Goal: Task Accomplishment & Management: Manage account settings

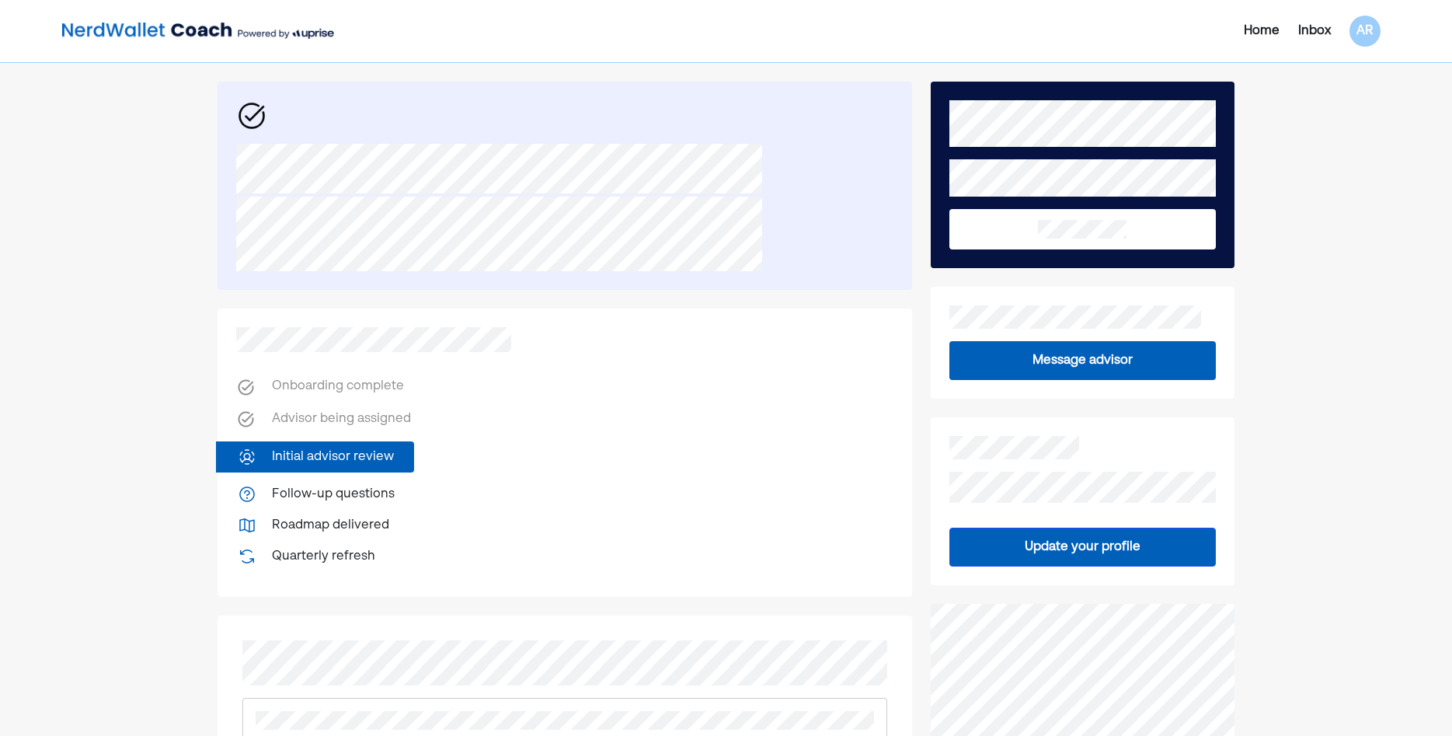
click at [1159, 226] on button at bounding box center [1083, 229] width 267 height 40
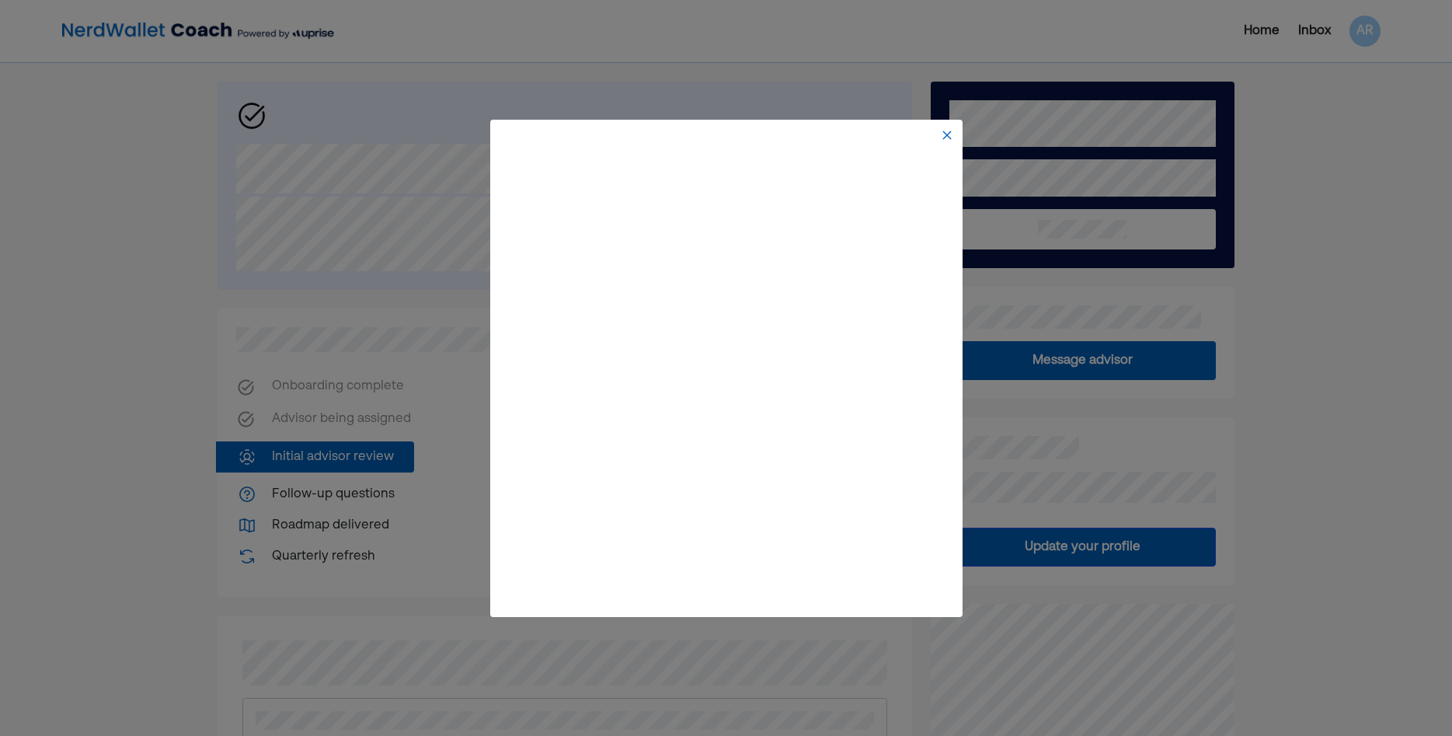
click at [952, 134] on img at bounding box center [947, 135] width 12 height 12
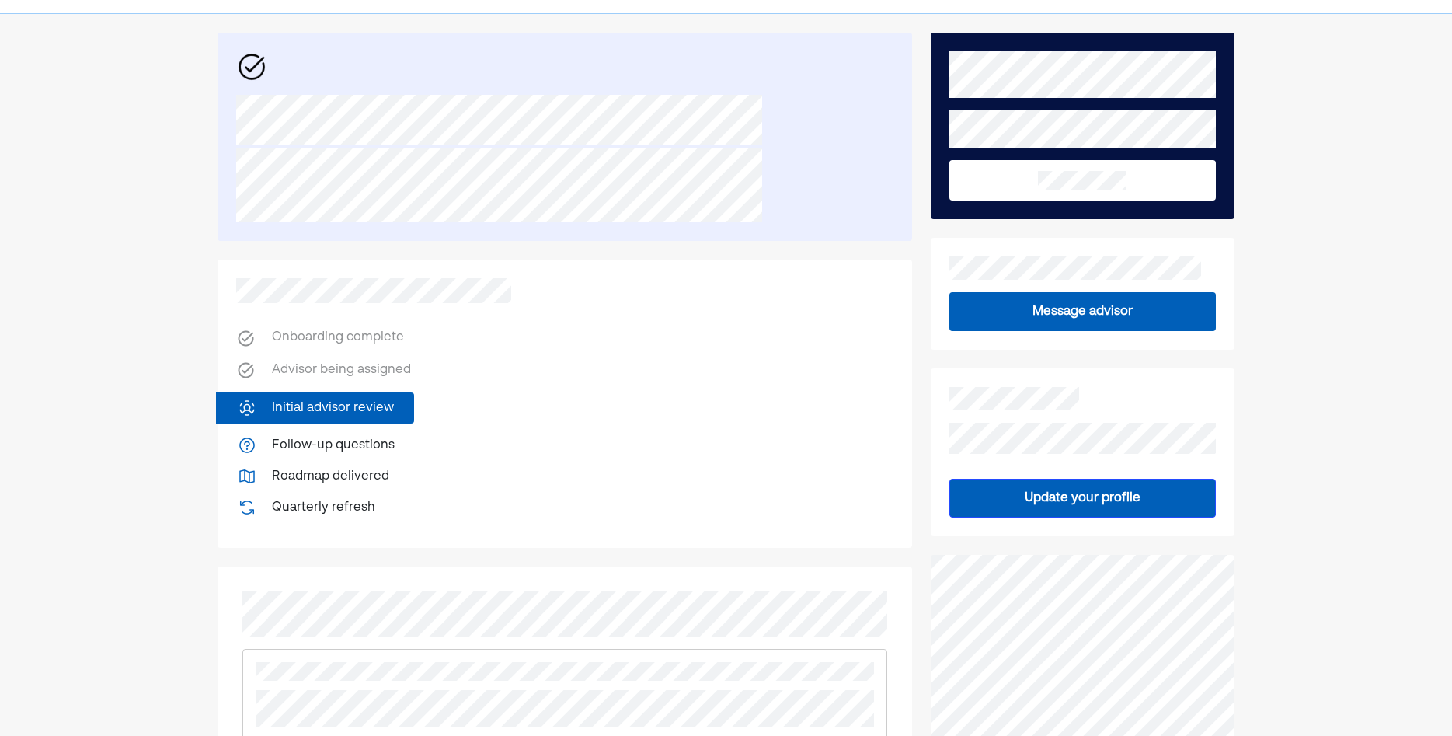
scroll to position [79, 0]
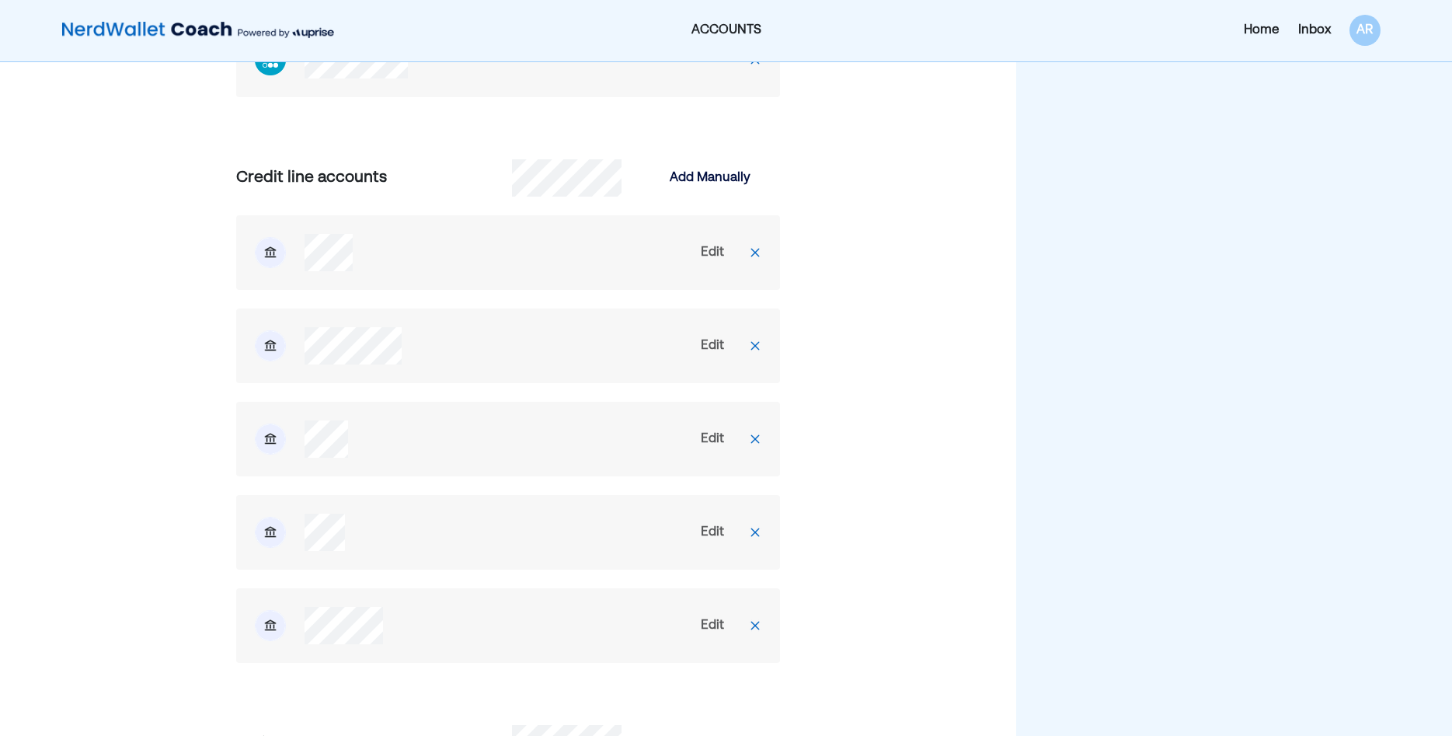
scroll to position [2140, 0]
click at [708, 246] on div "Edit" at bounding box center [712, 253] width 23 height 19
select select "*****"
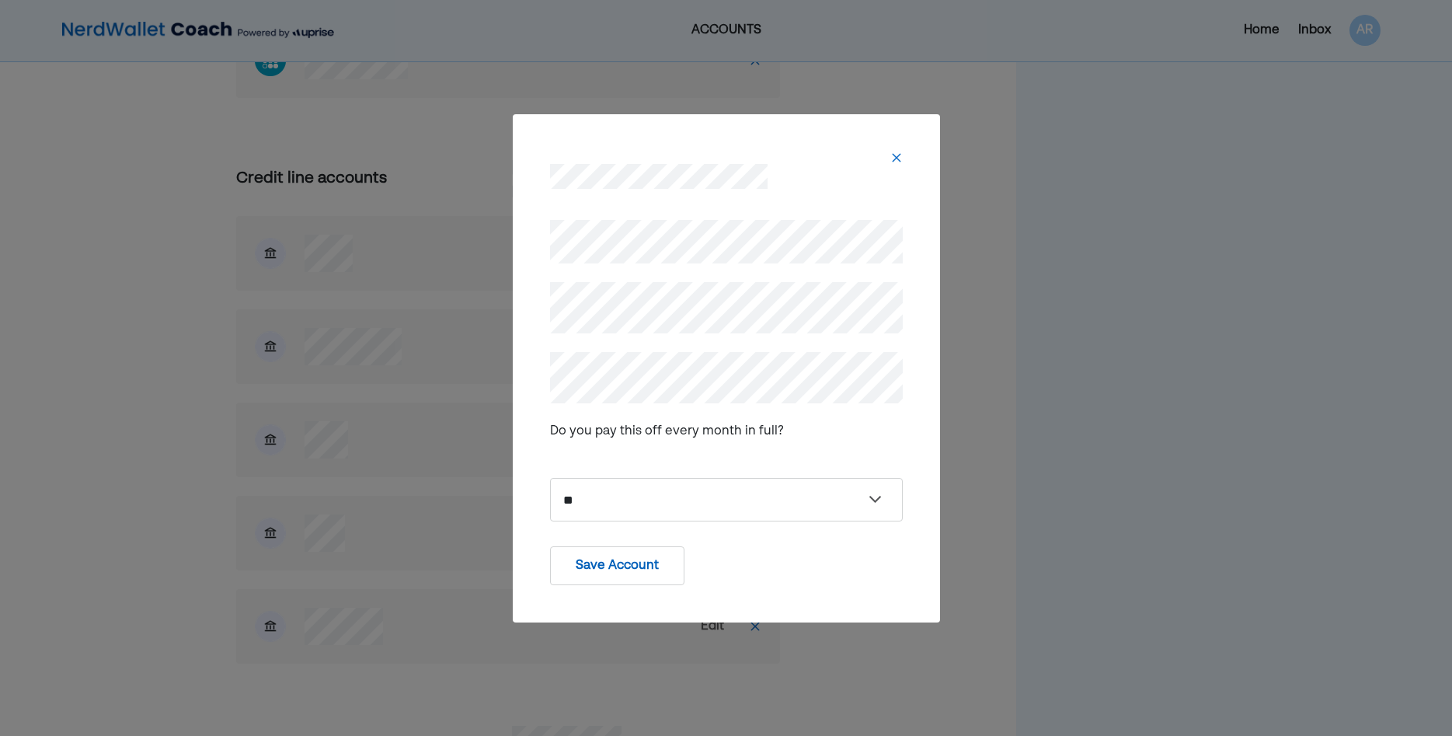
click at [896, 153] on img at bounding box center [896, 158] width 12 height 12
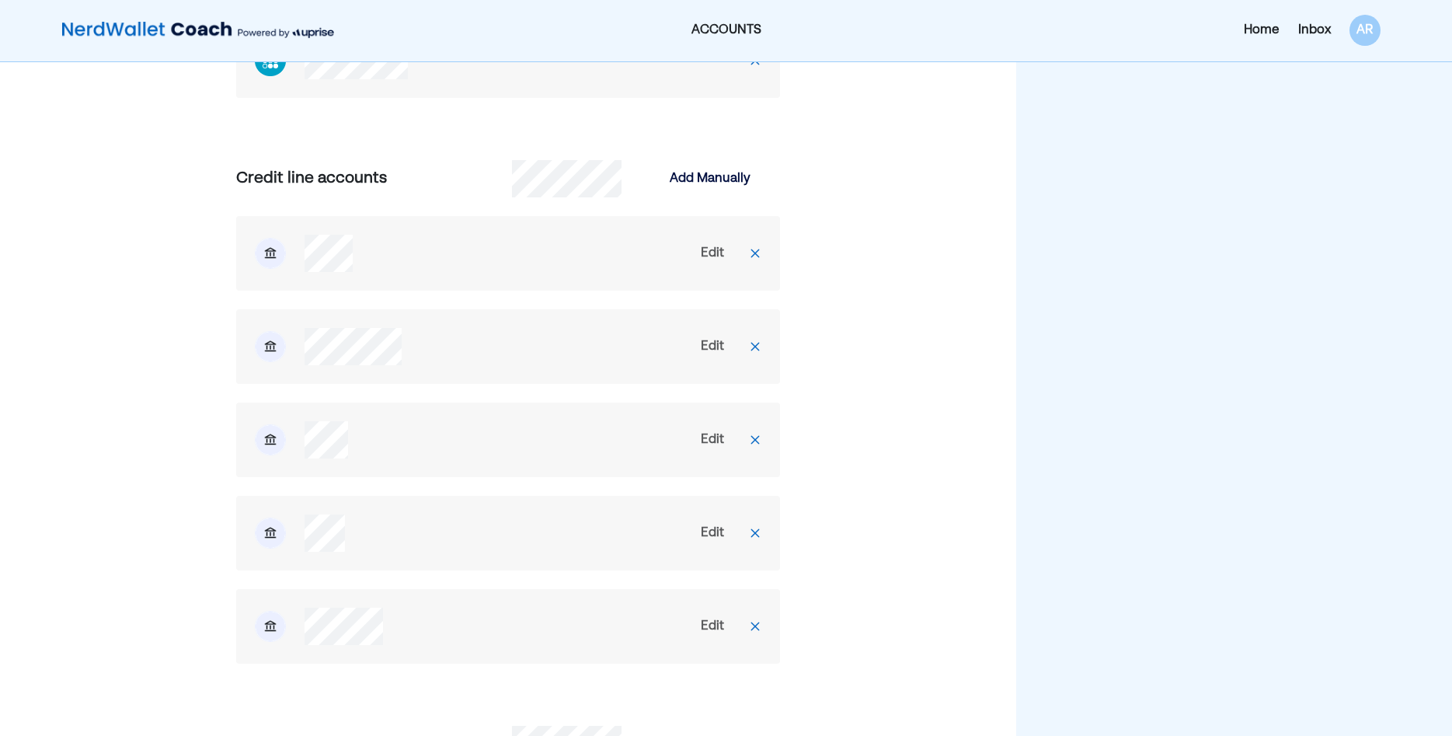
click at [755, 256] on img at bounding box center [755, 253] width 12 height 12
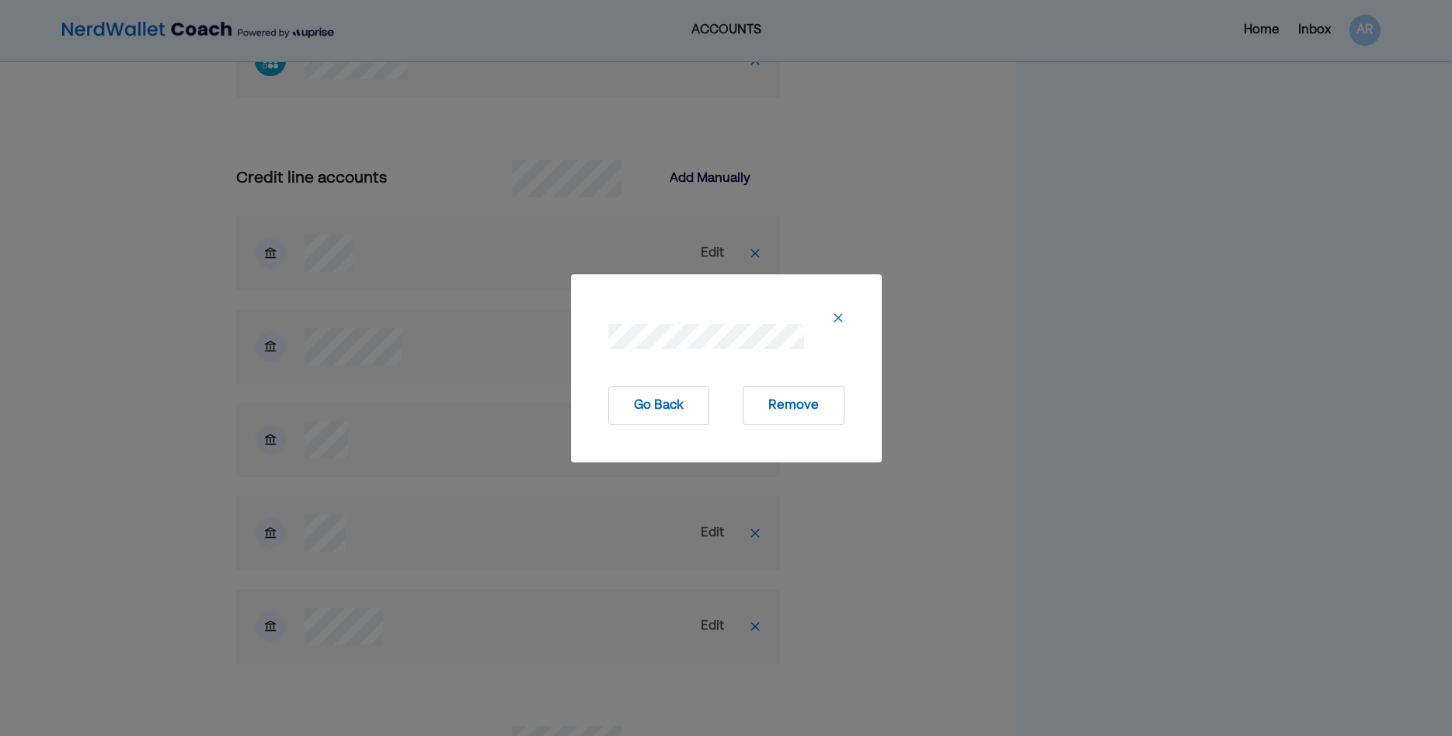
click at [802, 410] on button "Remove" at bounding box center [794, 405] width 102 height 39
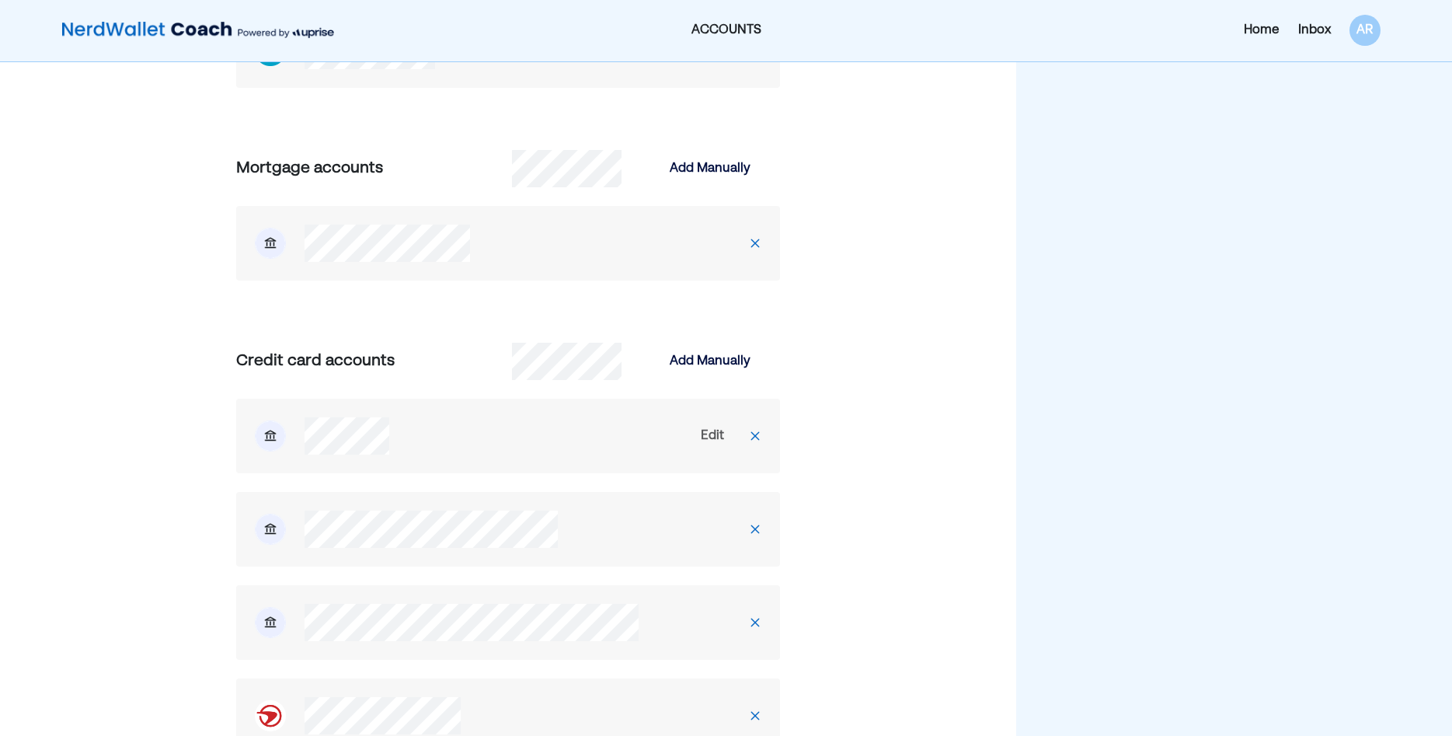
scroll to position [713, 0]
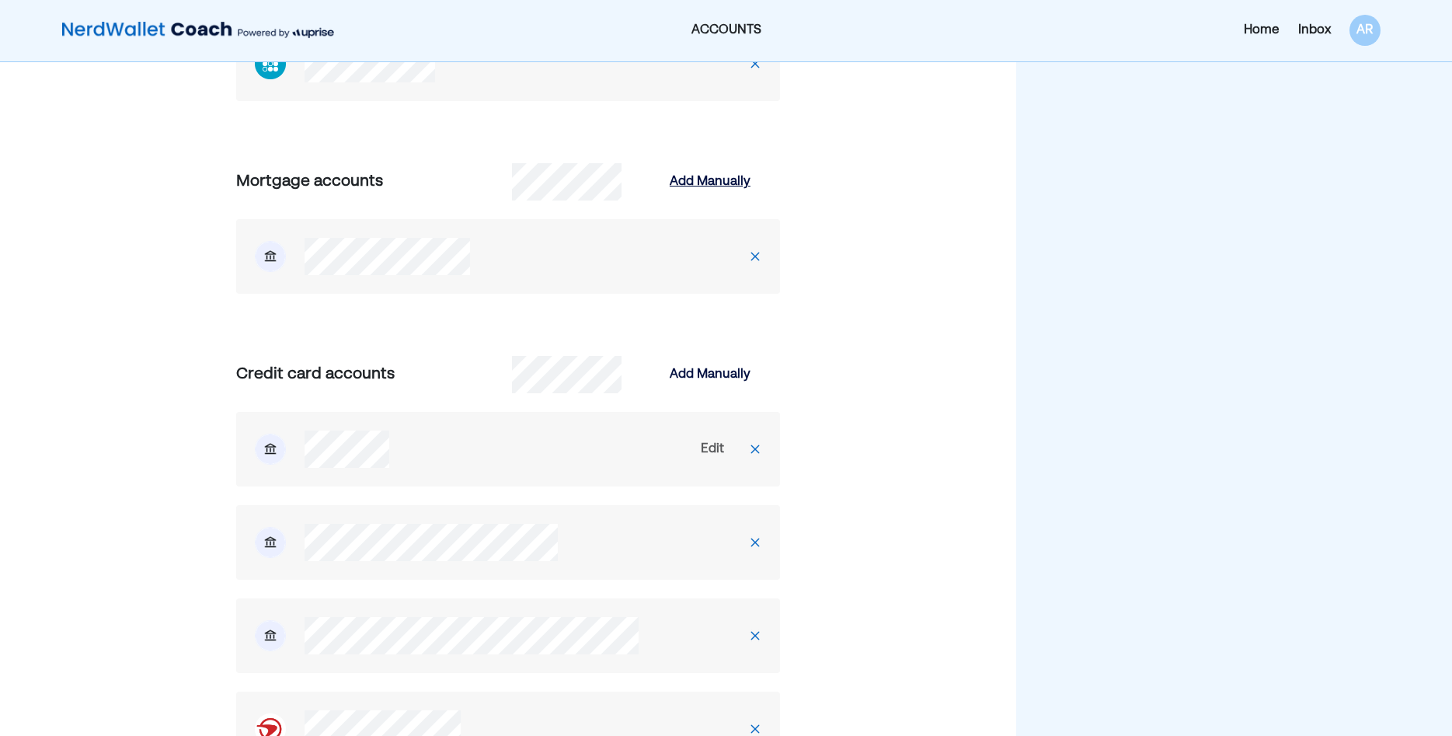
click at [692, 183] on div "Add Manually" at bounding box center [710, 182] width 81 height 19
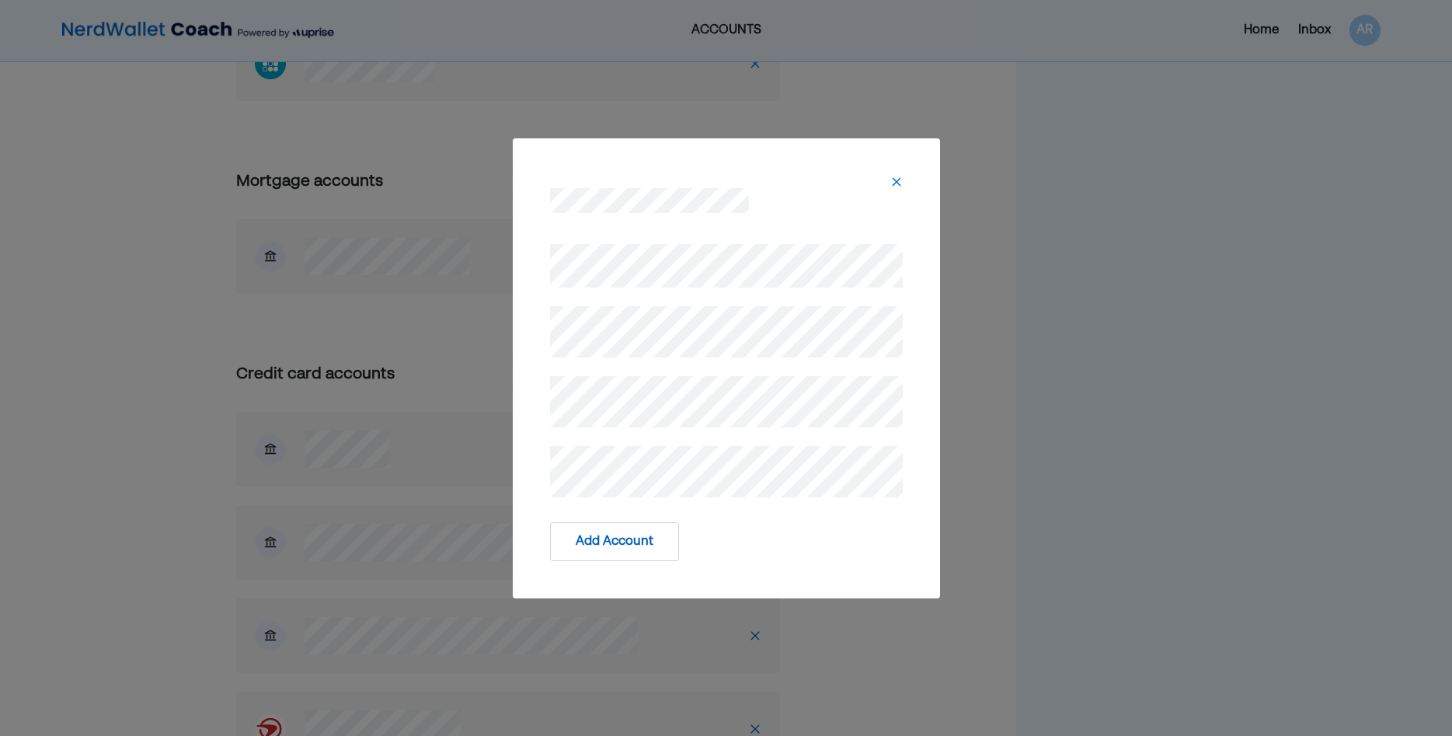
click at [614, 547] on button "Add Account" at bounding box center [614, 541] width 129 height 39
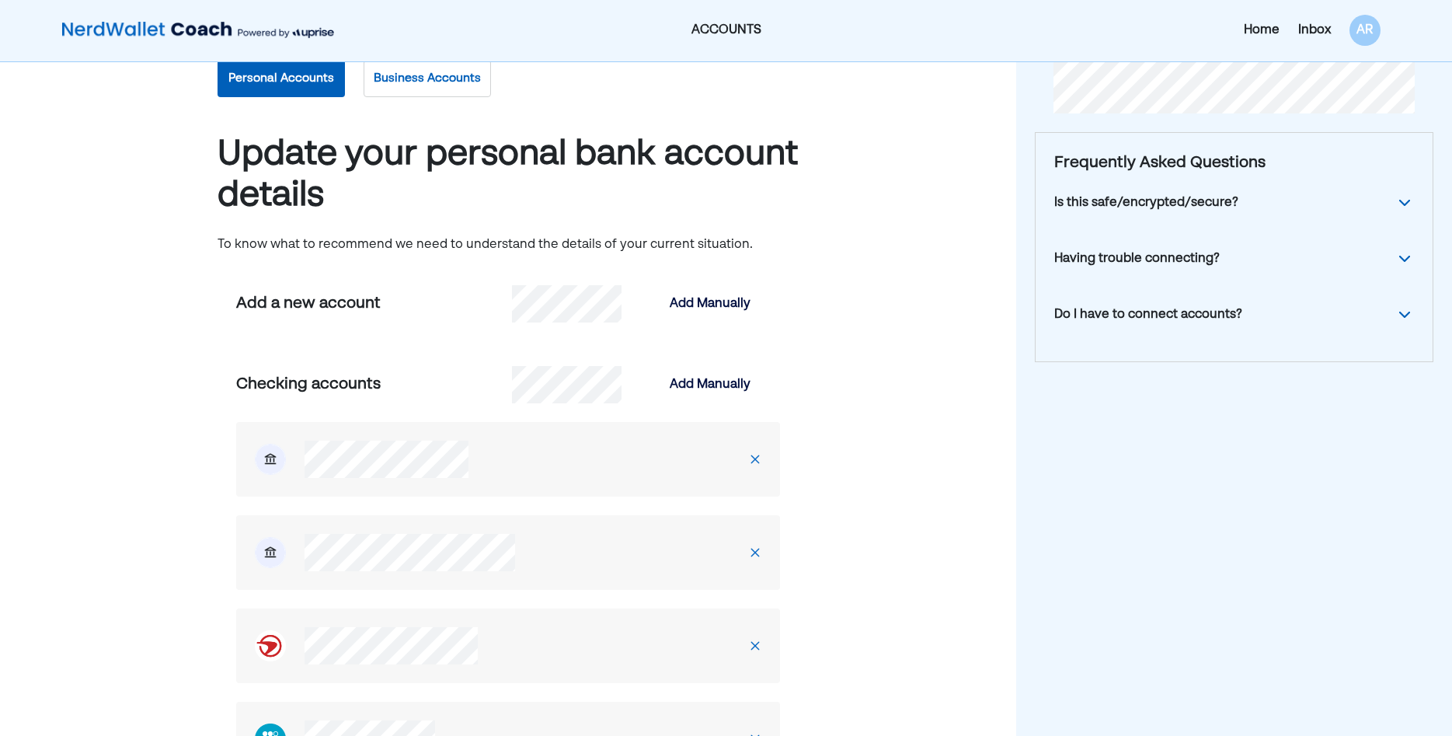
scroll to position [0, 0]
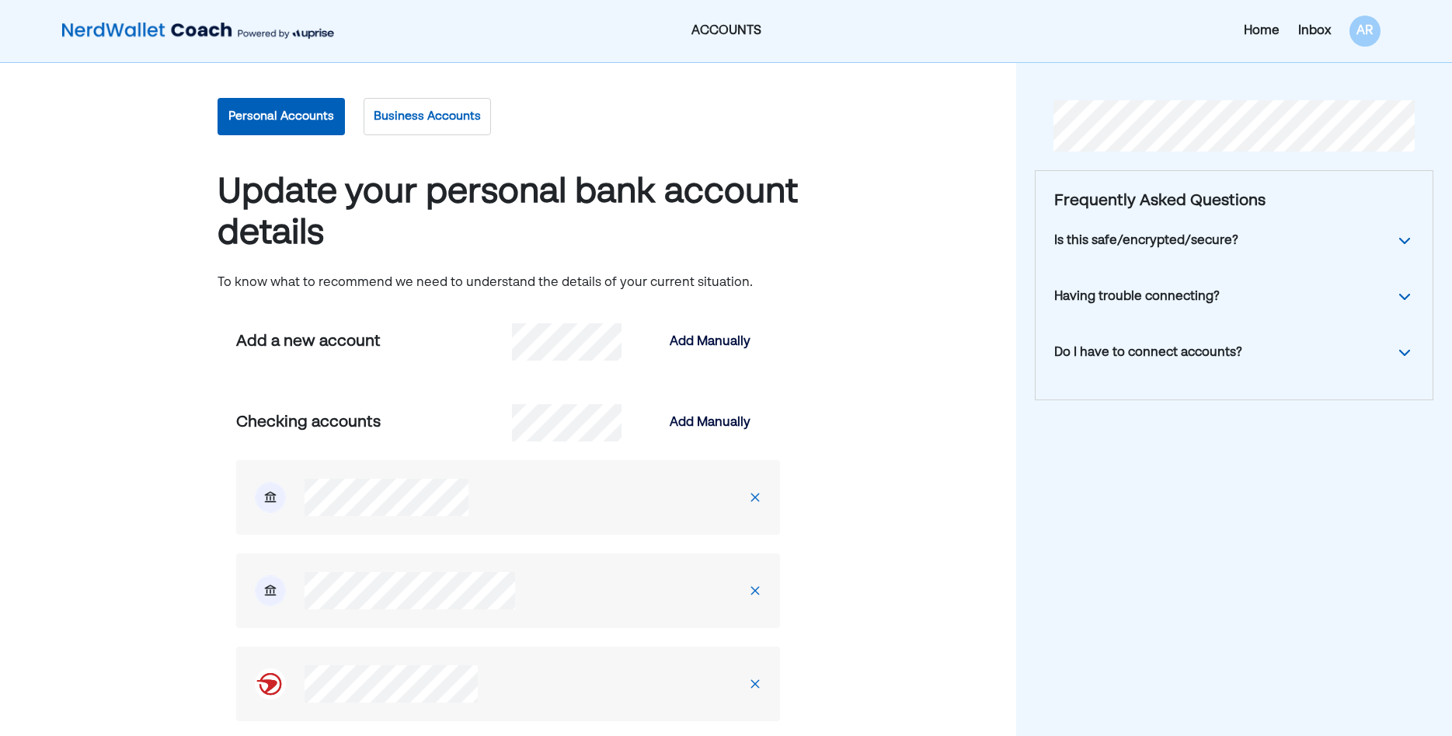
click at [1275, 30] on div "Home" at bounding box center [1262, 31] width 36 height 19
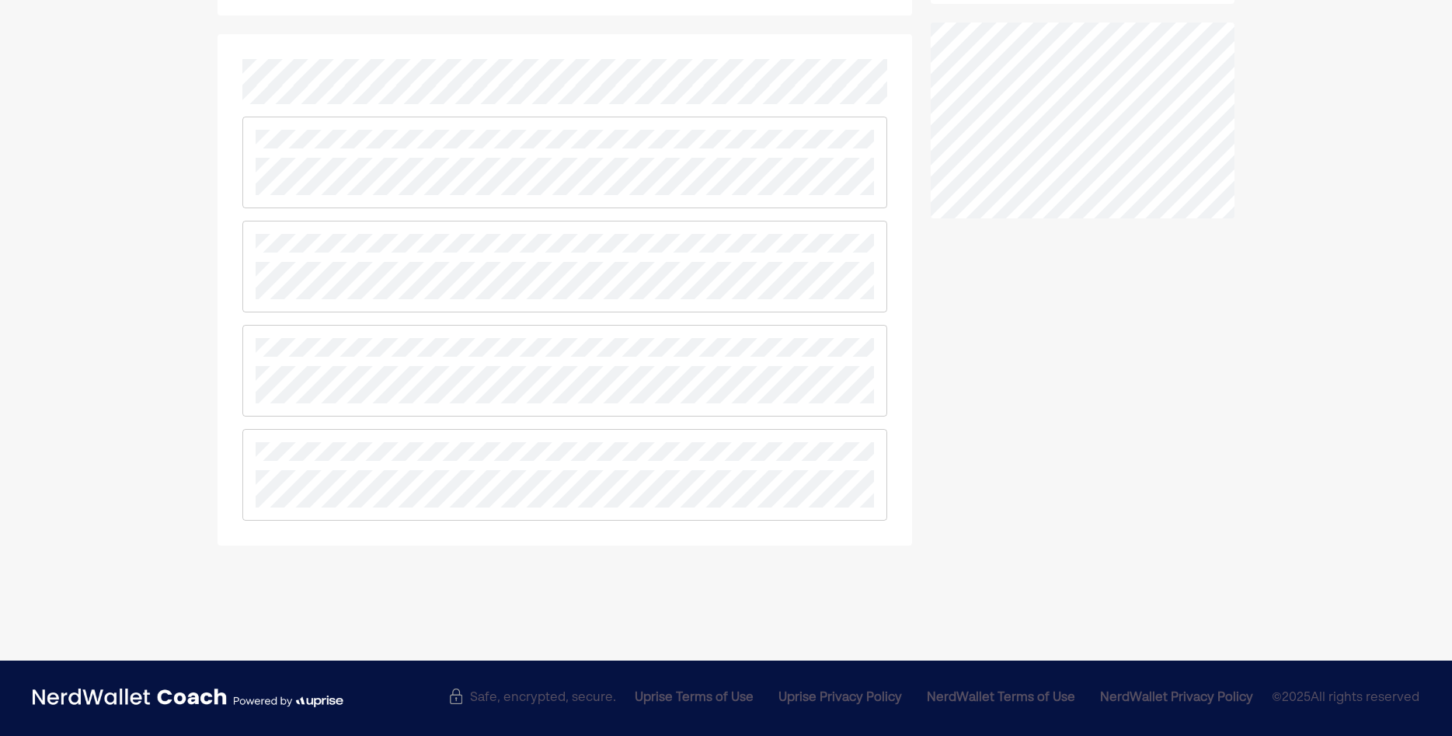
scroll to position [185, 0]
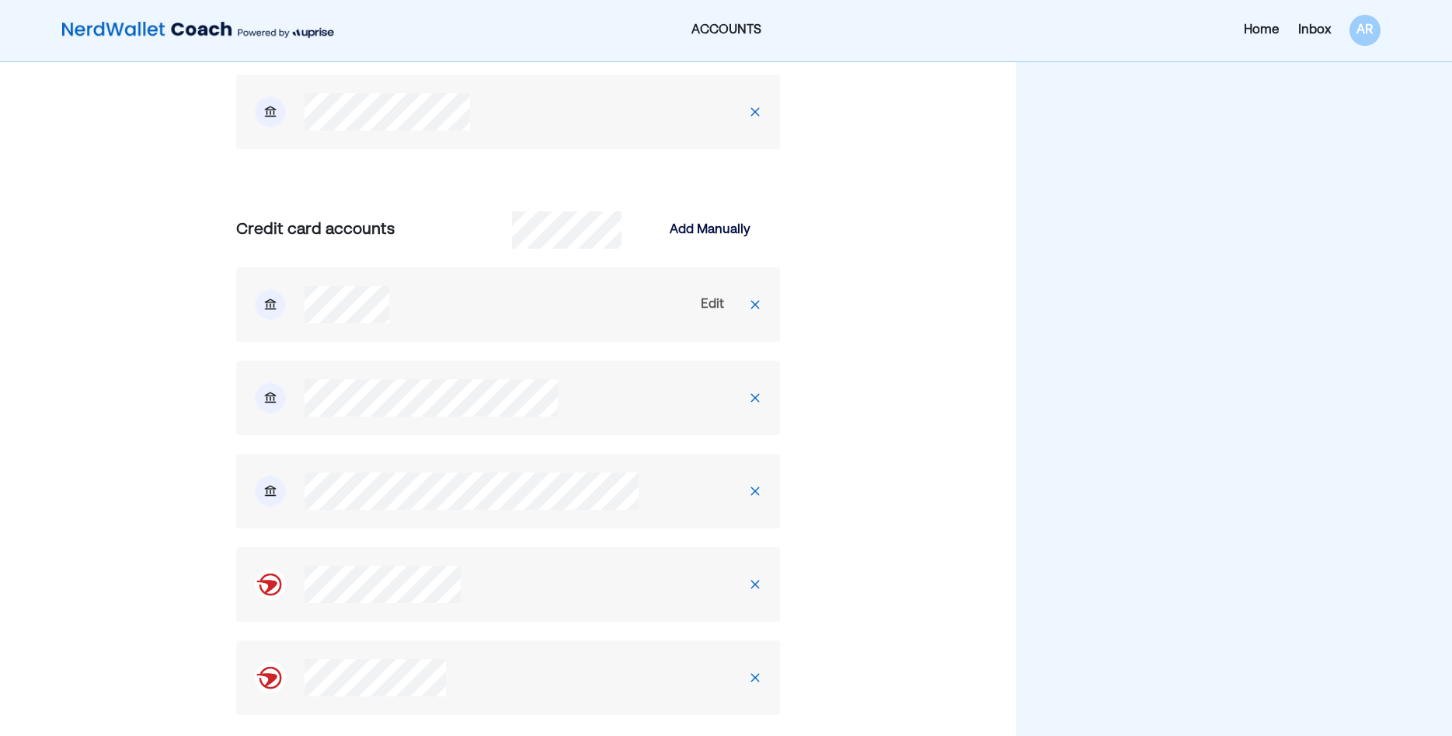
scroll to position [476, 0]
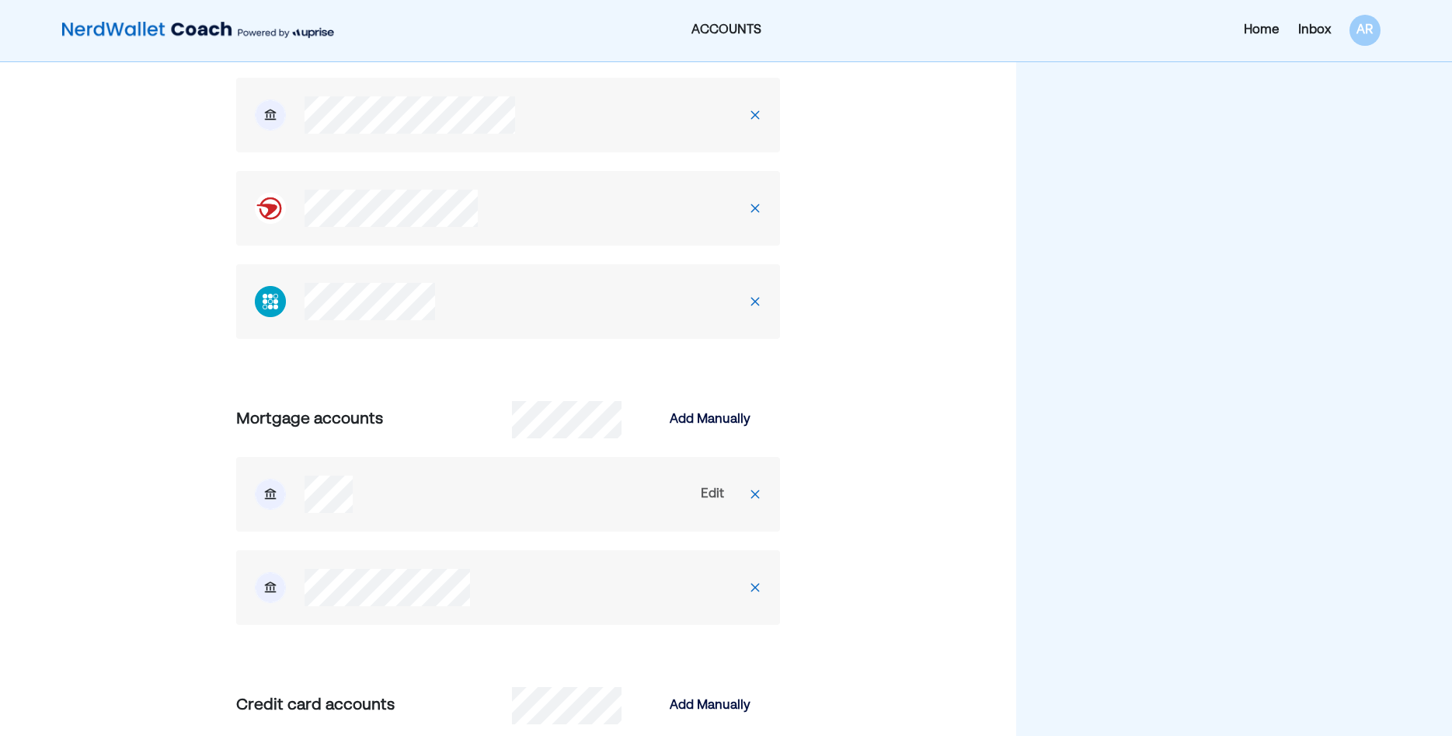
click at [1256, 32] on div "Home" at bounding box center [1262, 30] width 36 height 19
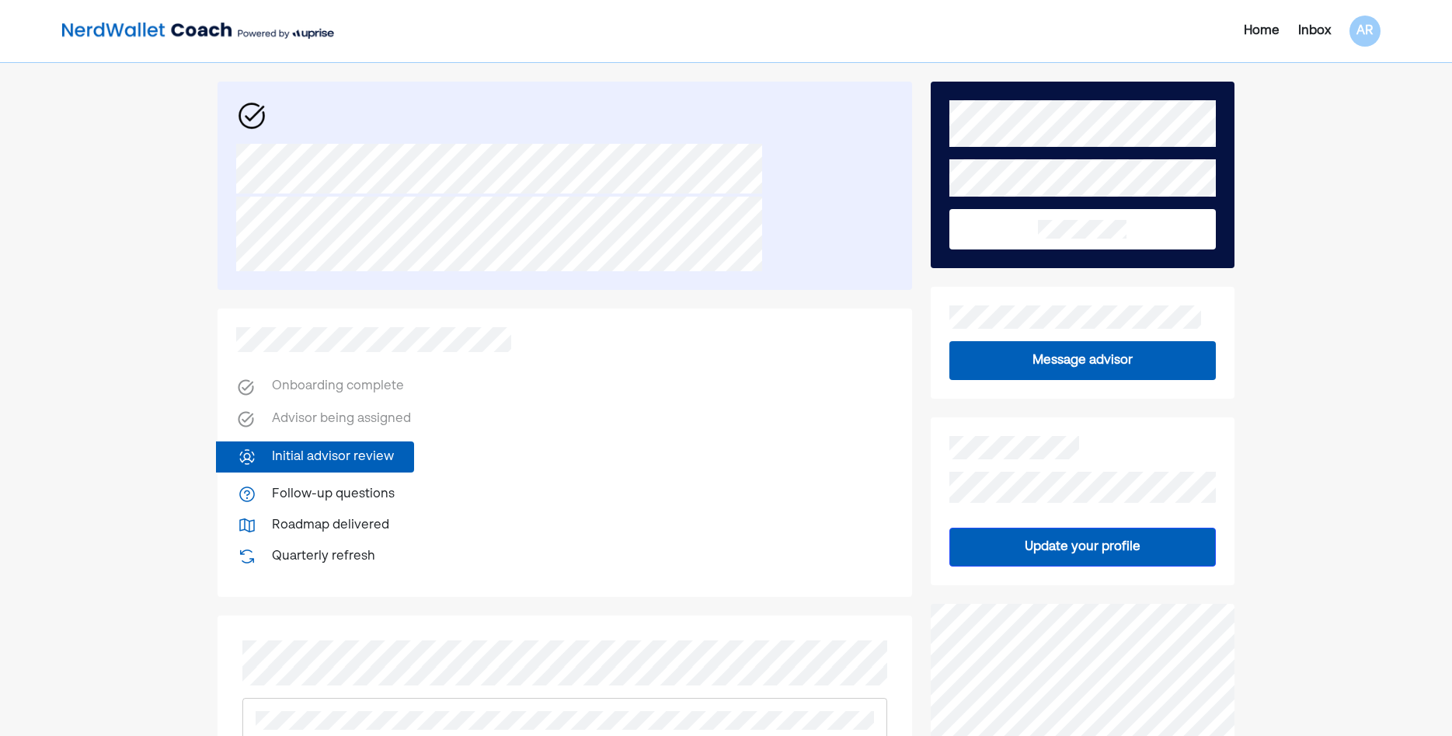
click at [1083, 20] on div "Home Inbox AR" at bounding box center [1171, 31] width 438 height 31
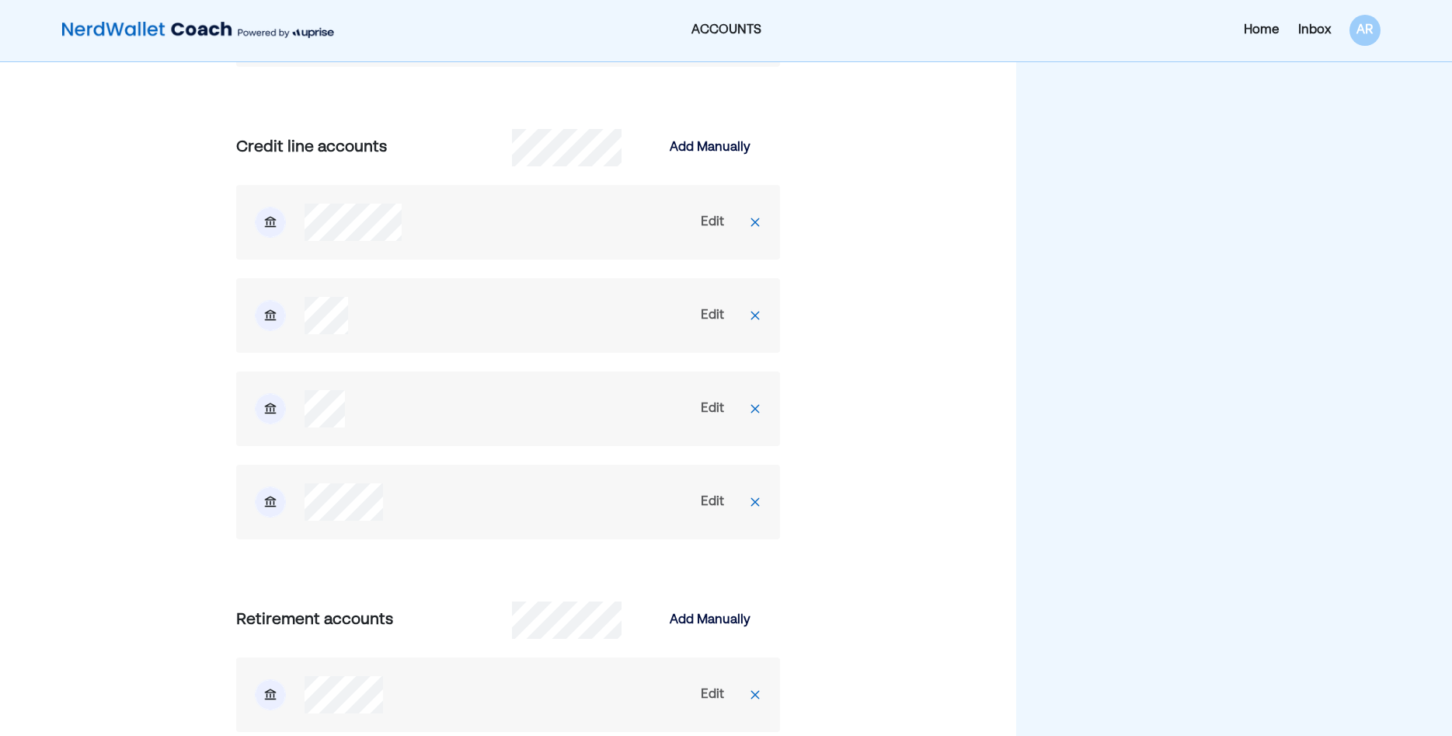
scroll to position [2298, 0]
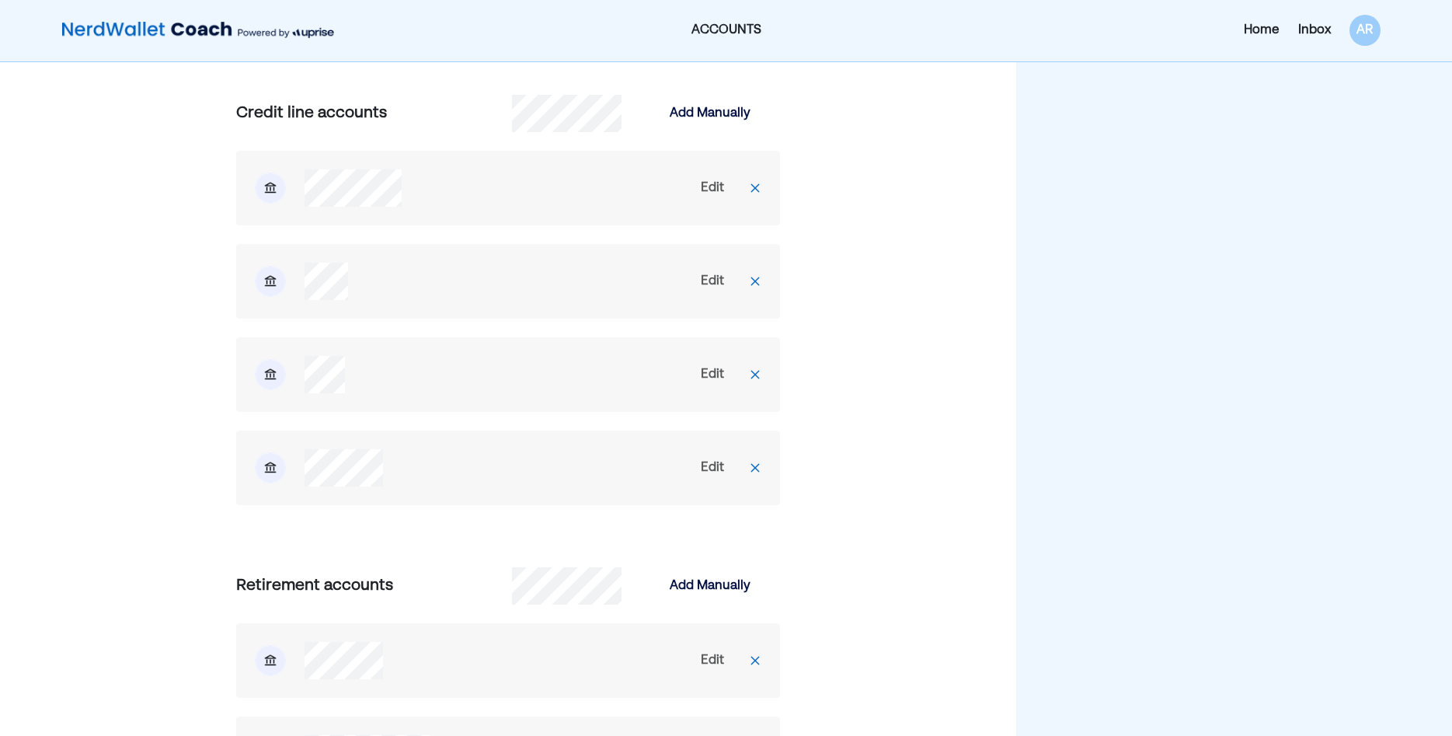
click at [714, 465] on div "Edit" at bounding box center [712, 467] width 23 height 19
select select "*****"
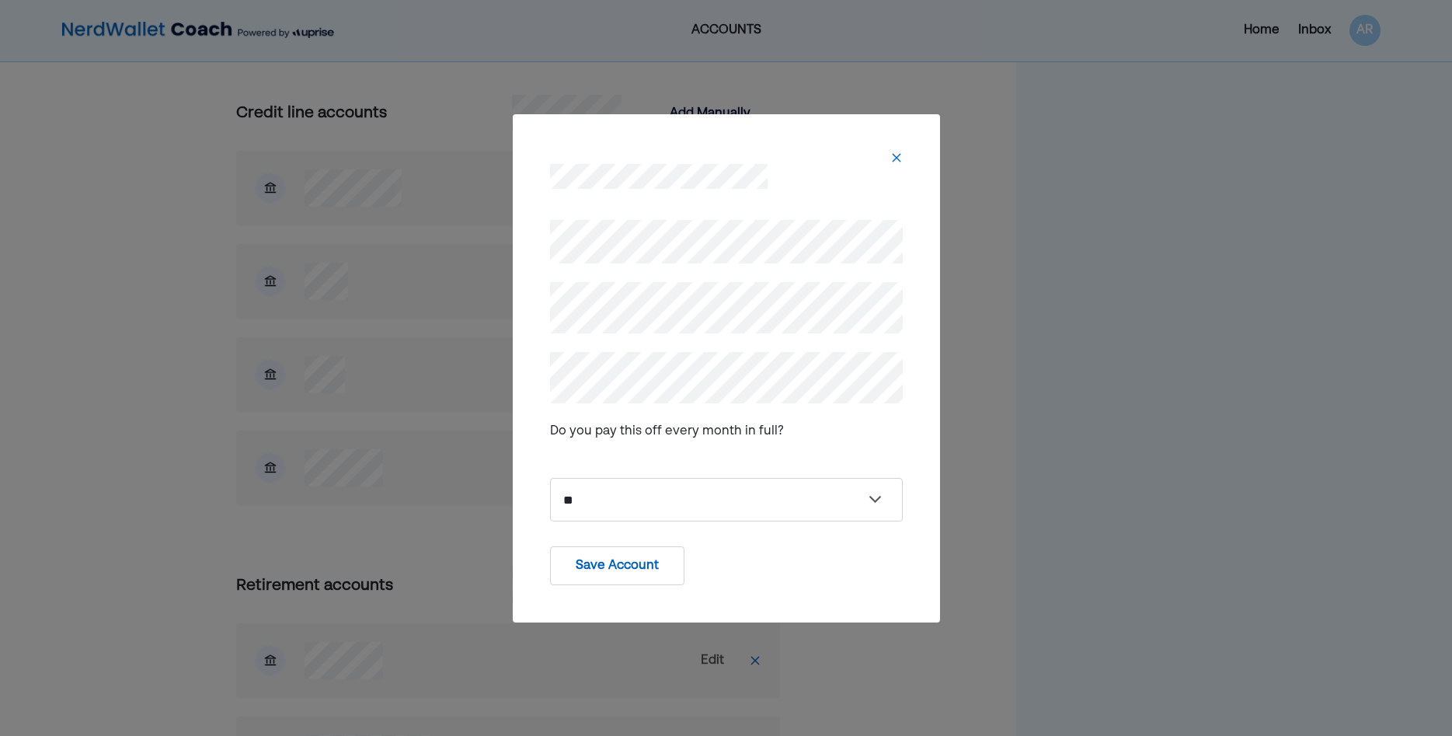
click at [662, 566] on button "Save Account" at bounding box center [617, 565] width 134 height 39
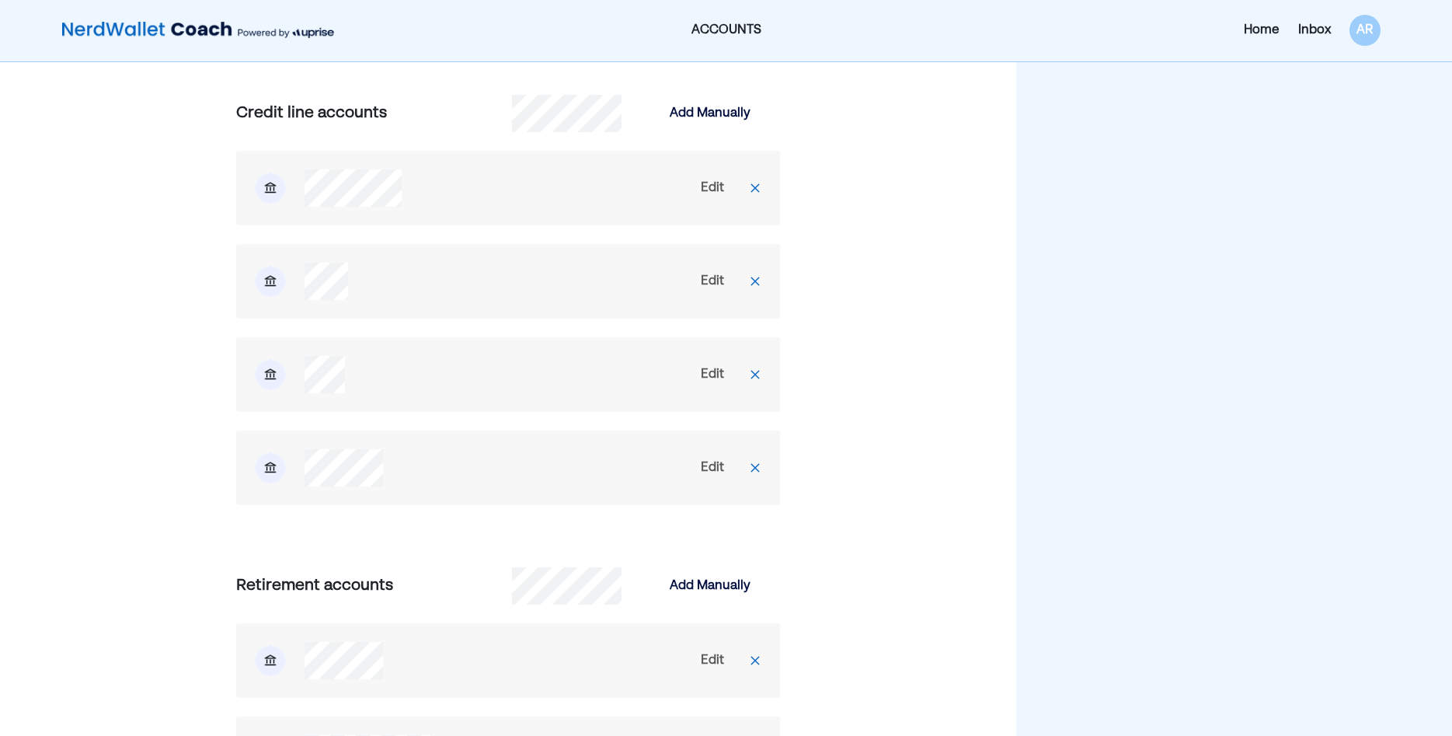
click at [706, 462] on div "Edit" at bounding box center [712, 467] width 23 height 19
select select "*****"
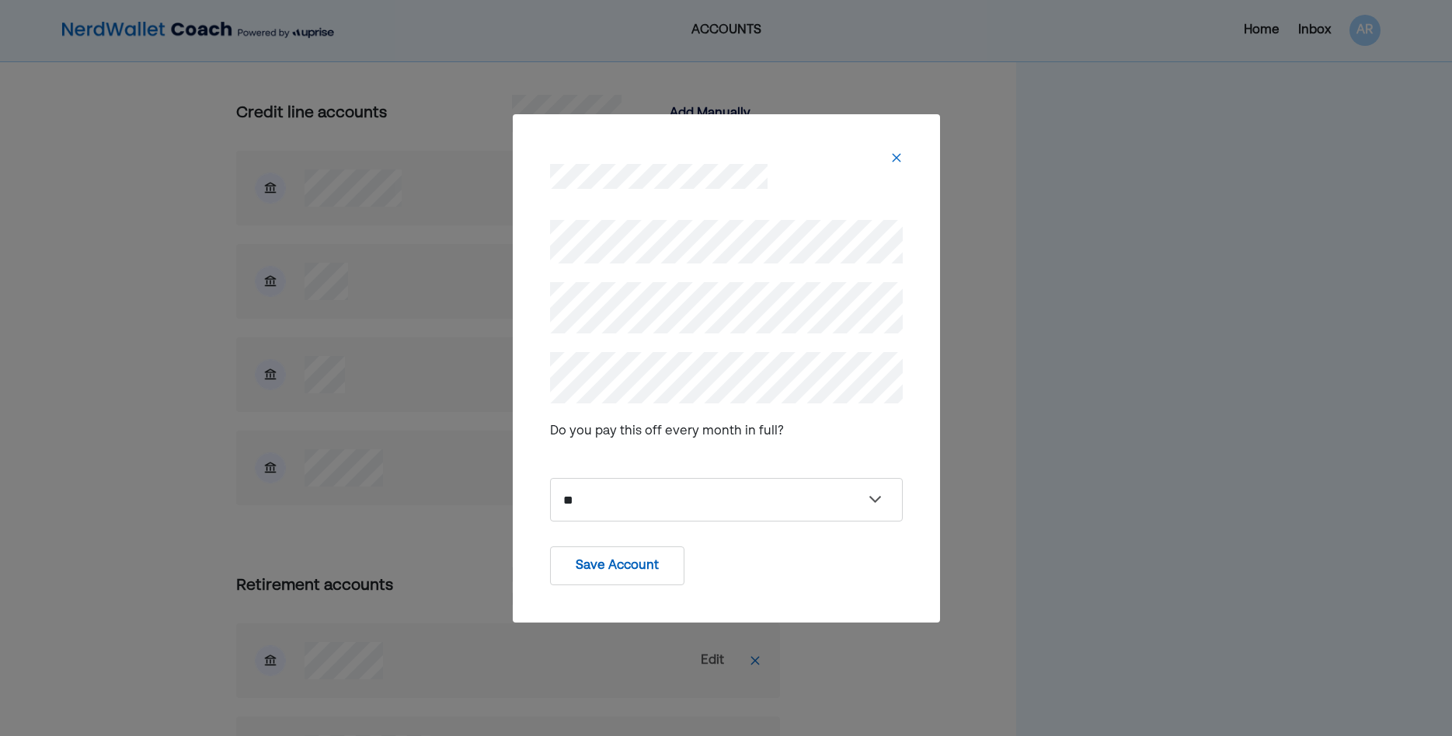
click at [634, 569] on button "Save Account" at bounding box center [617, 565] width 134 height 39
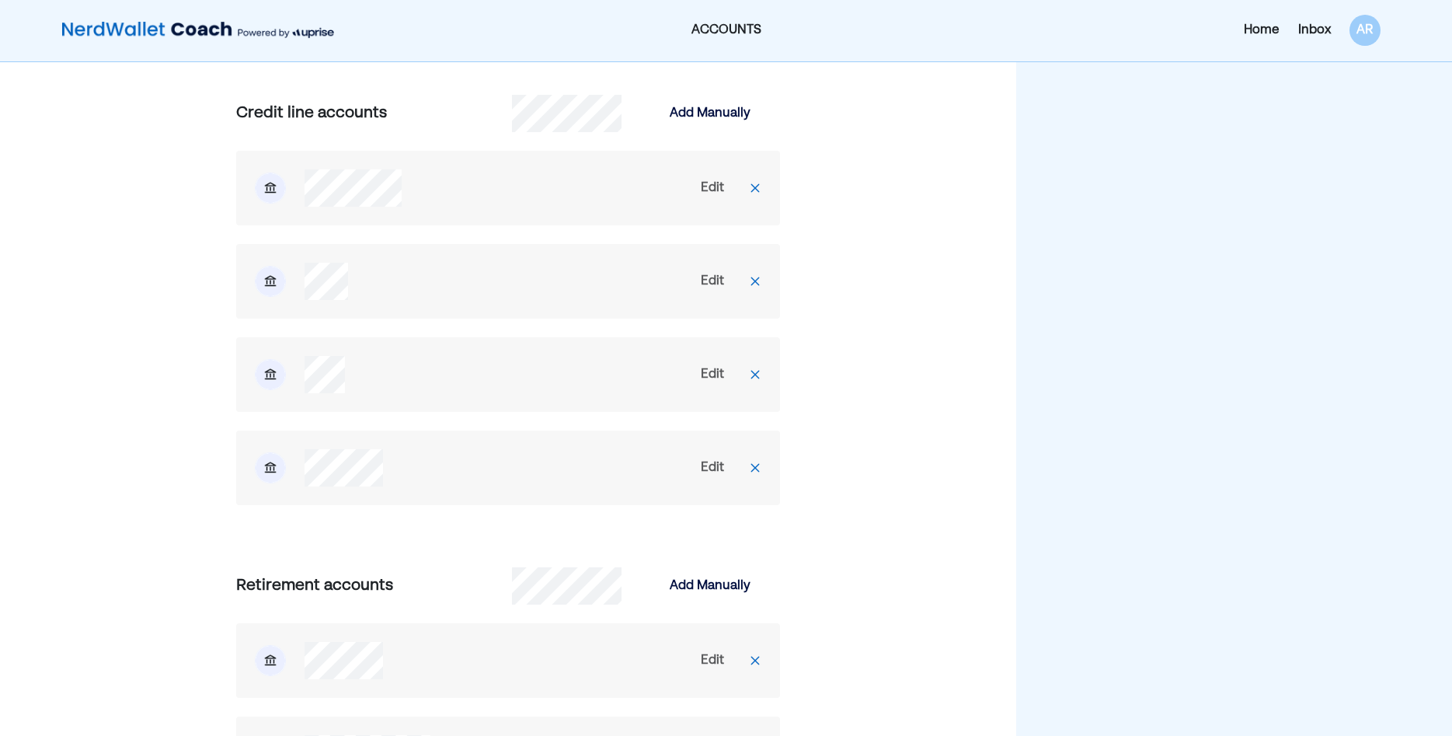
click at [715, 658] on div "Edit" at bounding box center [712, 660] width 23 height 19
select select "**********"
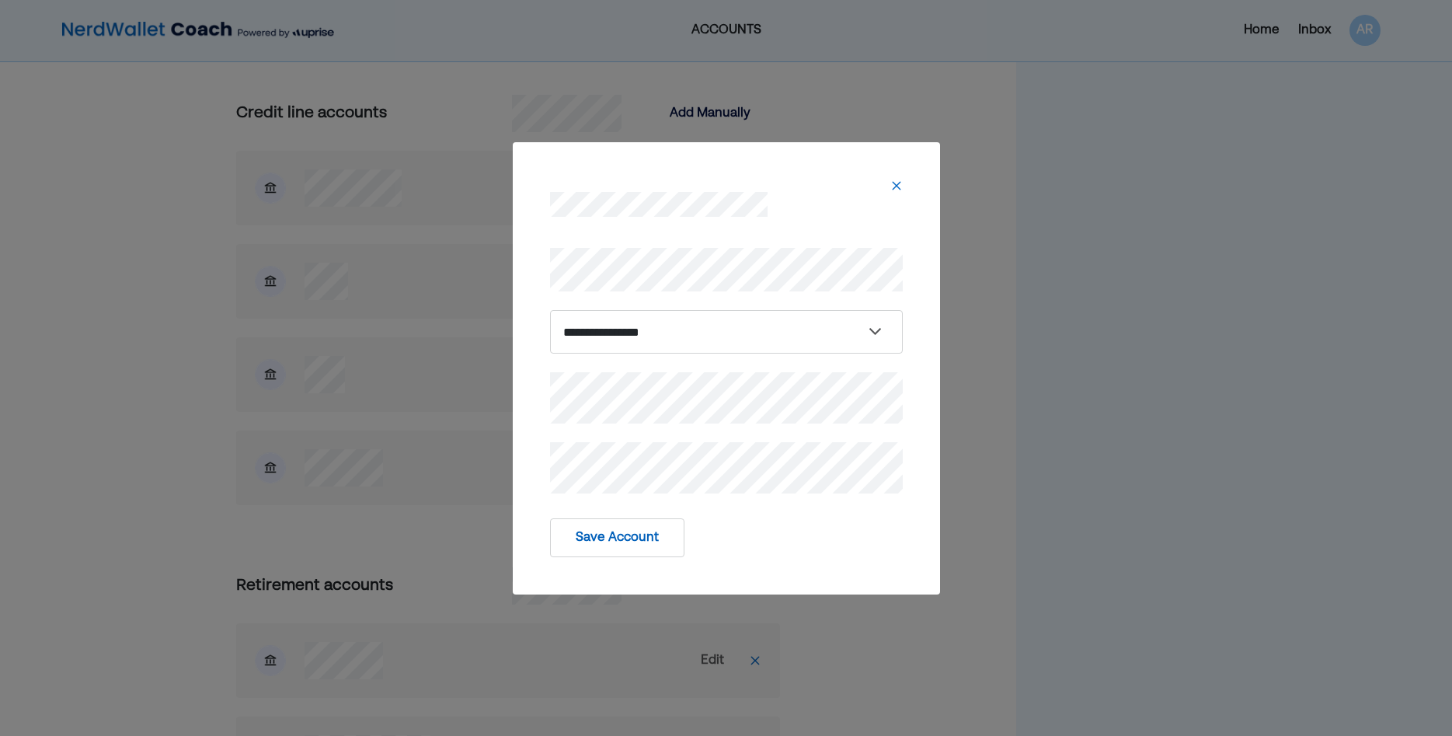
click at [671, 541] on button "Save Account" at bounding box center [617, 537] width 134 height 39
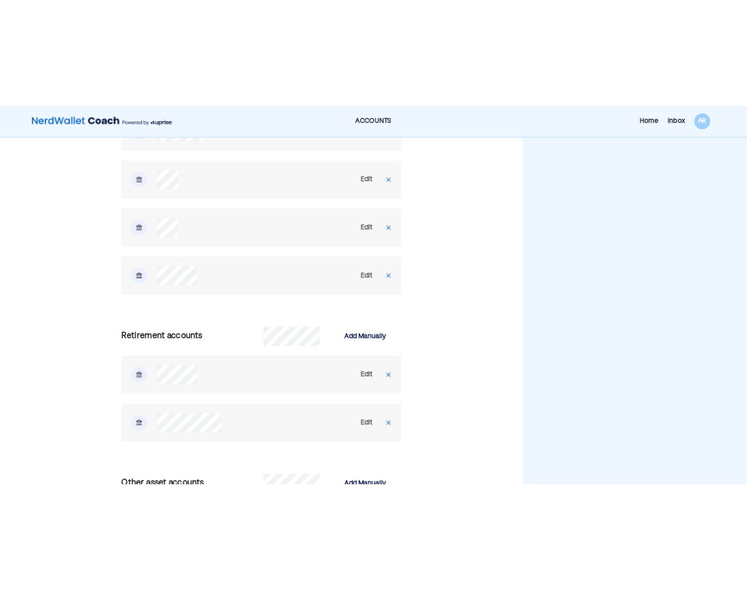
scroll to position [2457, 0]
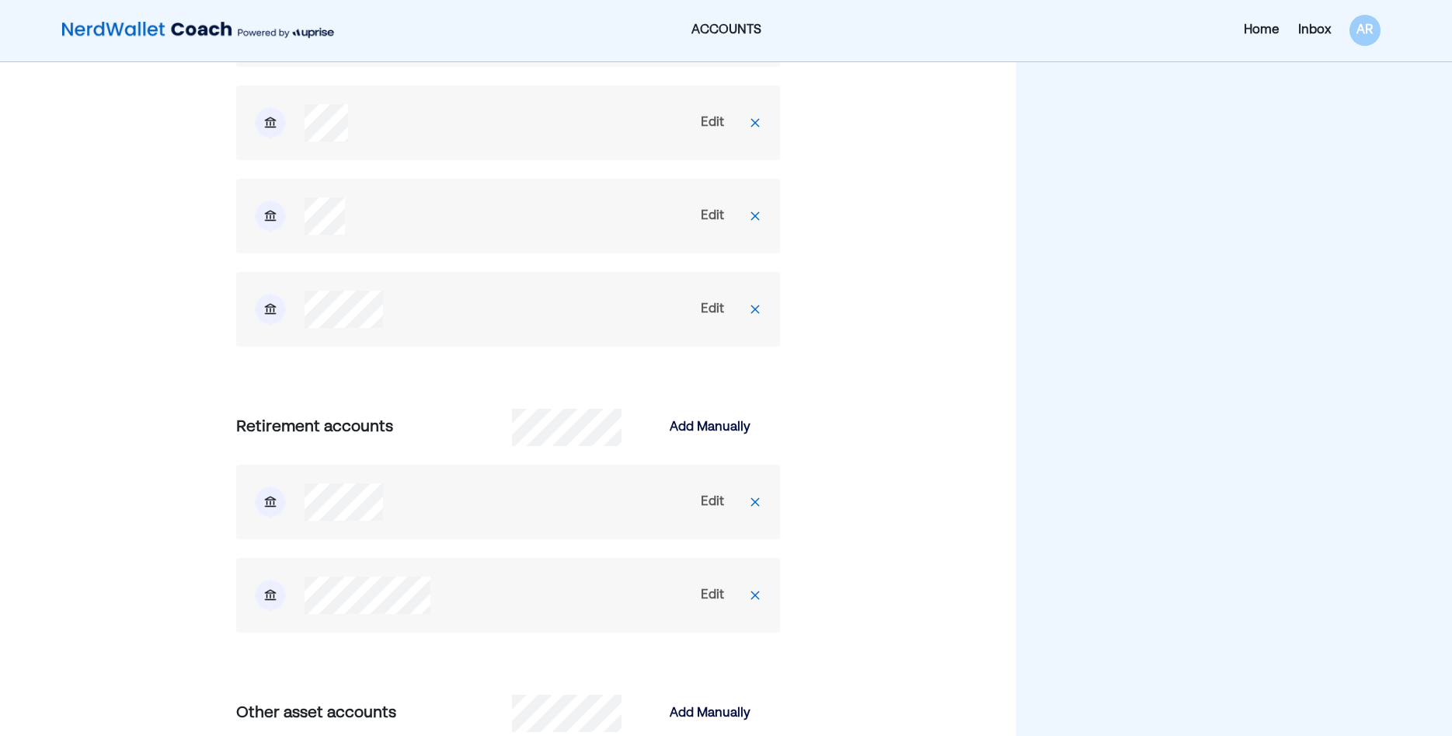
click at [711, 590] on div "Edit" at bounding box center [712, 595] width 23 height 19
select select "**********"
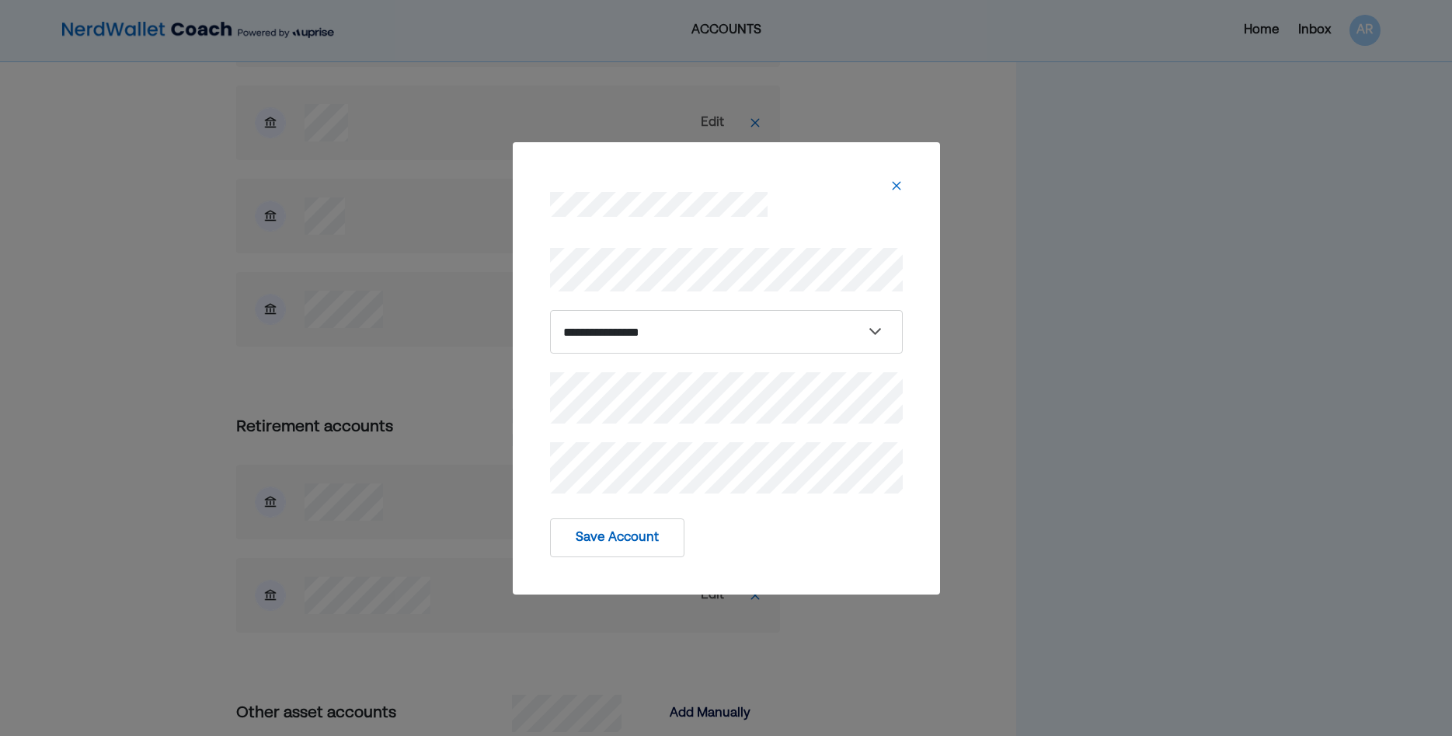
click at [662, 535] on button "Save Account" at bounding box center [617, 537] width 134 height 39
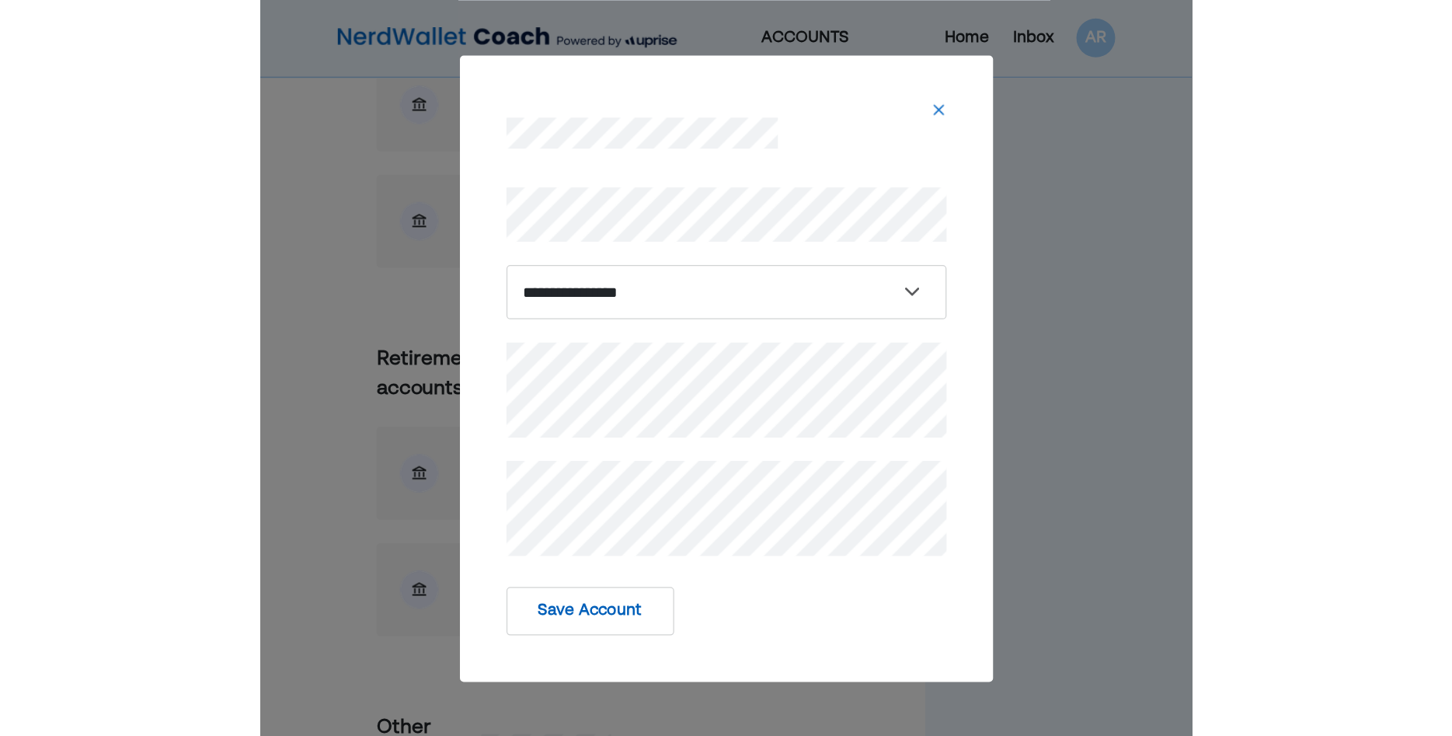
scroll to position [2774, 0]
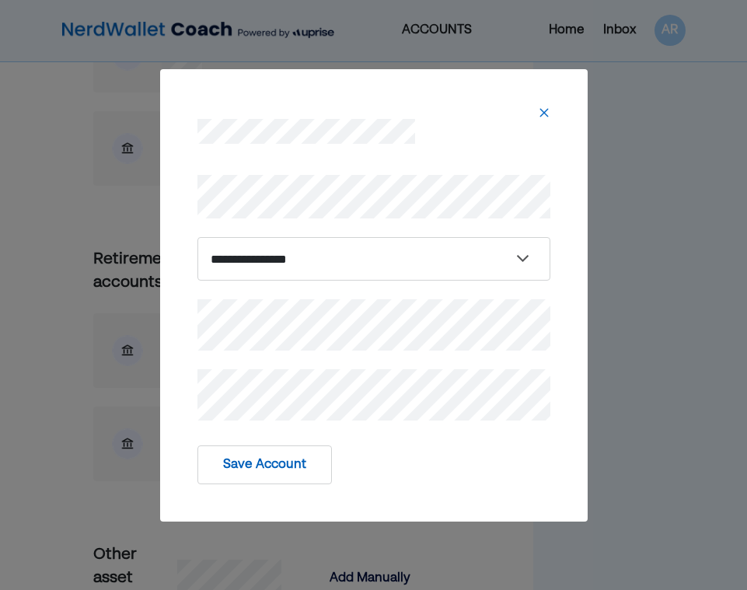
click at [246, 462] on button "Save Account" at bounding box center [264, 464] width 134 height 39
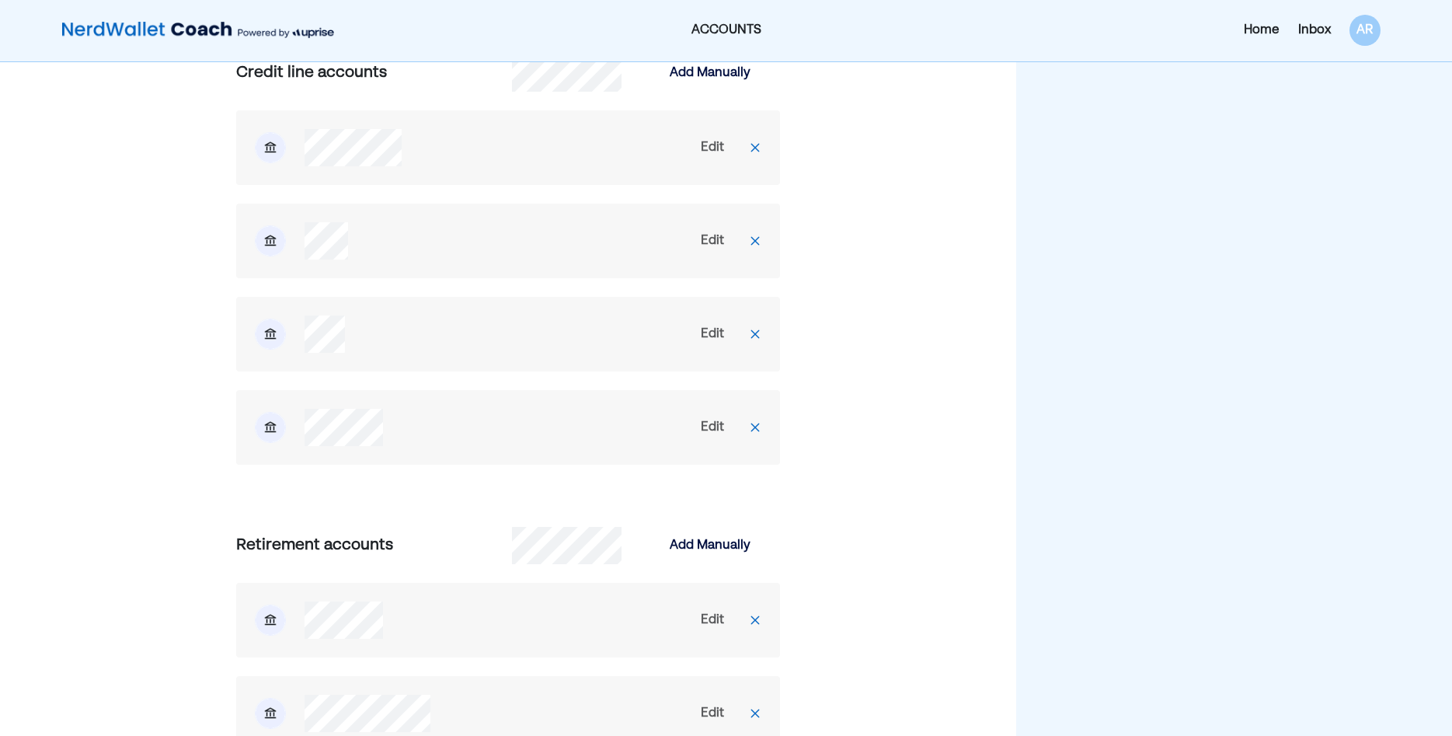
scroll to position [2298, 0]
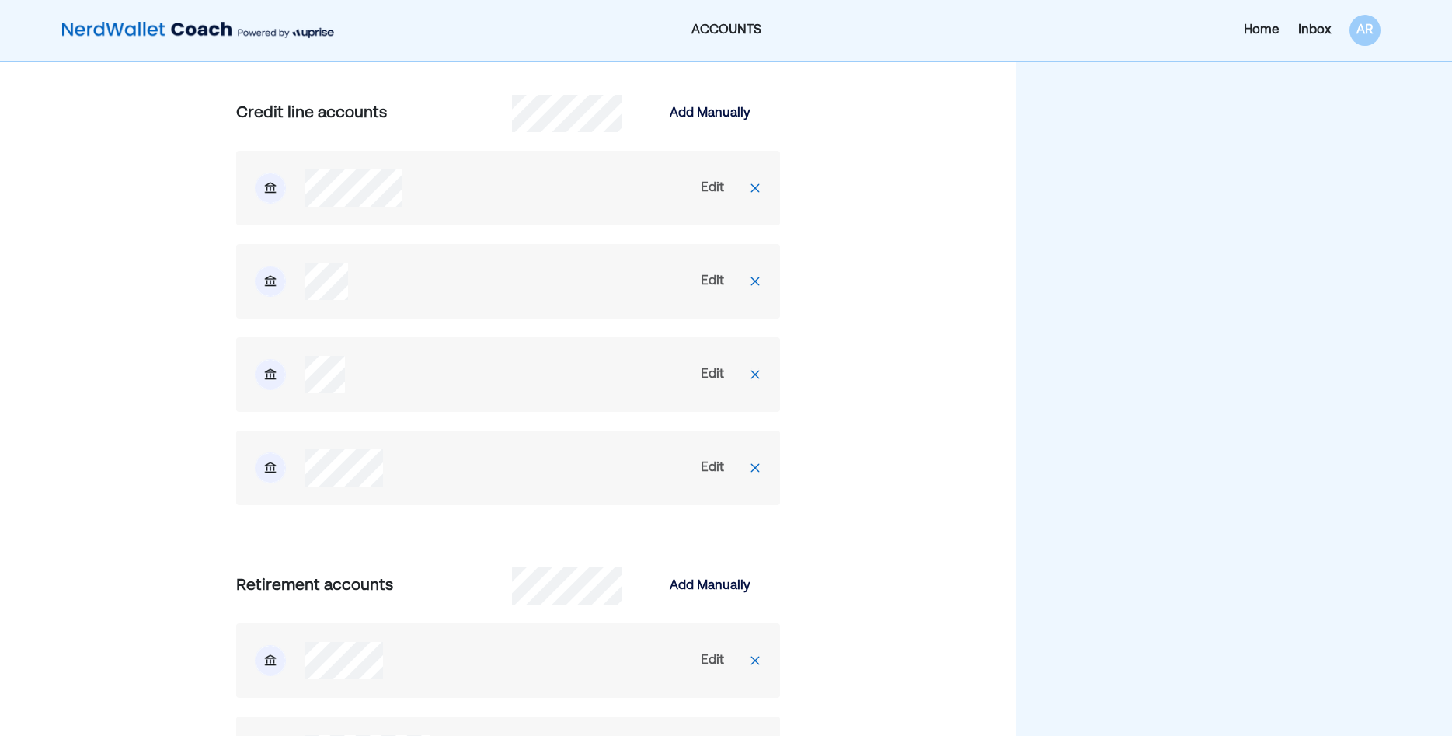
click at [708, 186] on div "Edit" at bounding box center [712, 188] width 23 height 19
select select "*****"
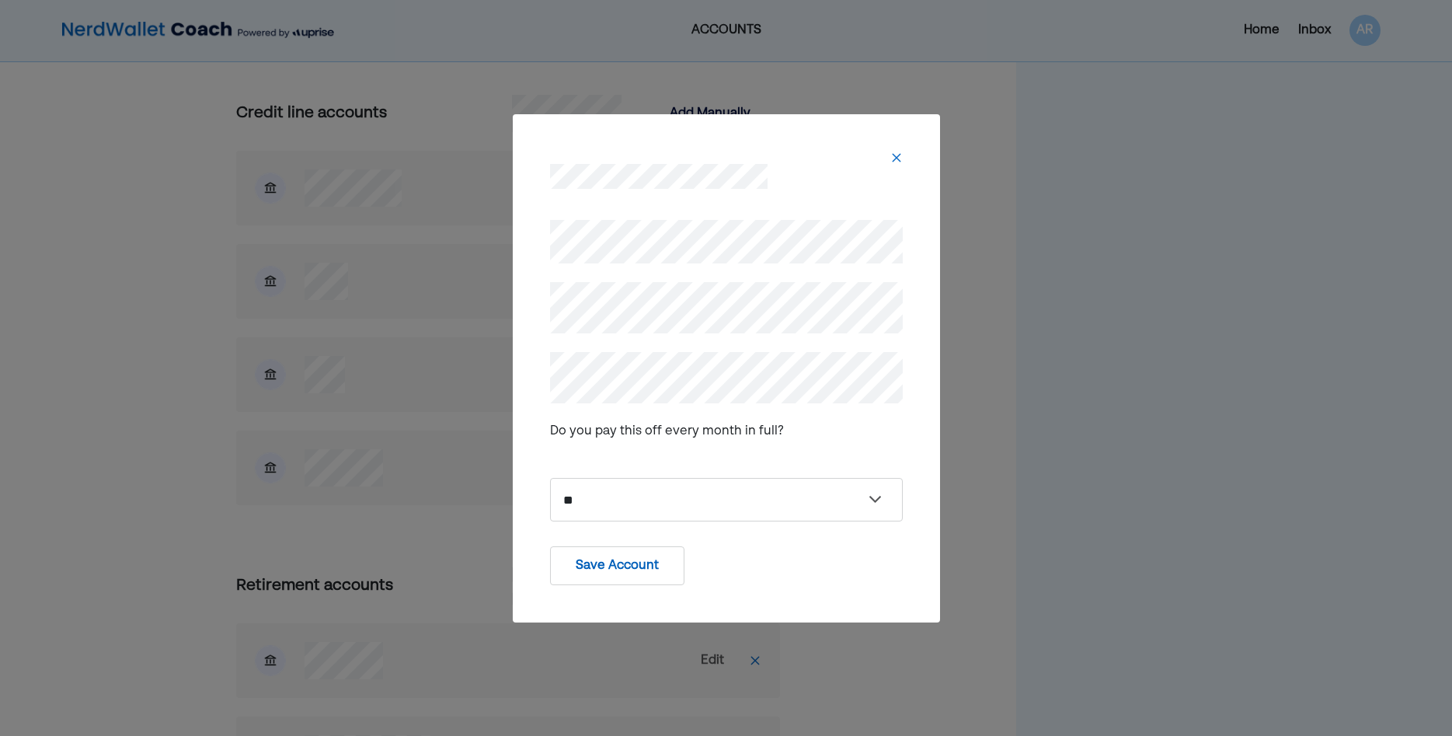
click at [612, 568] on button "Save Account" at bounding box center [617, 565] width 134 height 39
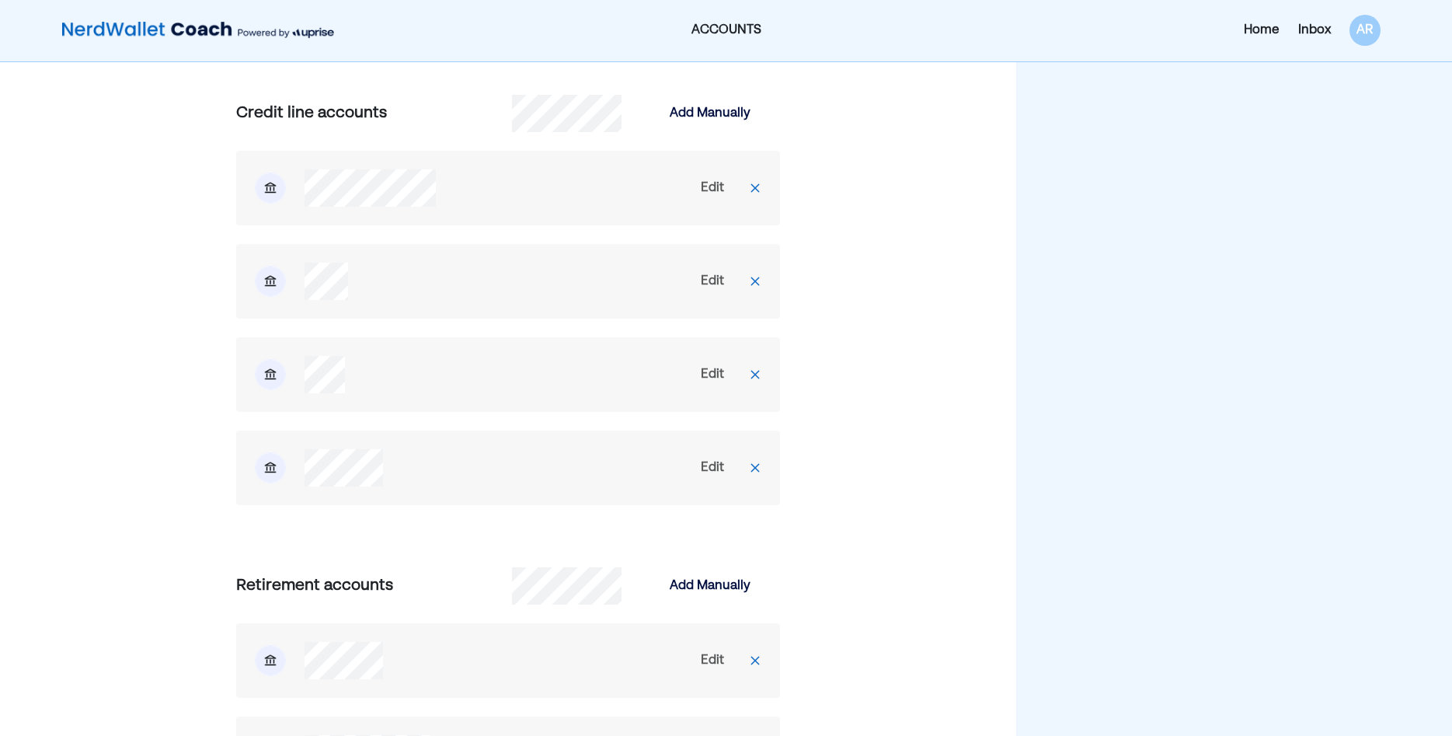
click at [715, 469] on div "Edit" at bounding box center [712, 467] width 23 height 19
select select "*****"
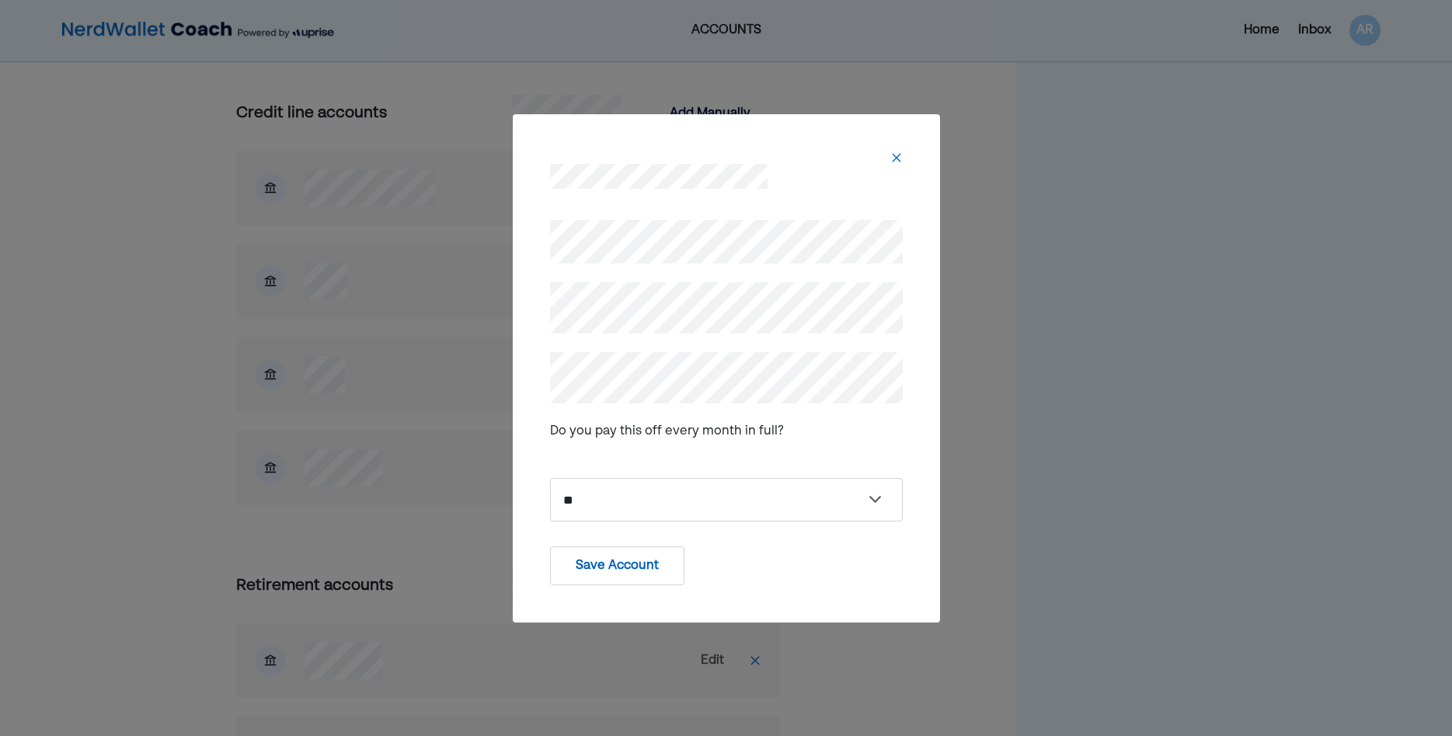
click at [695, 263] on div "**********" at bounding box center [726, 370] width 353 height 301
click at [631, 573] on button "Save Account" at bounding box center [617, 565] width 134 height 39
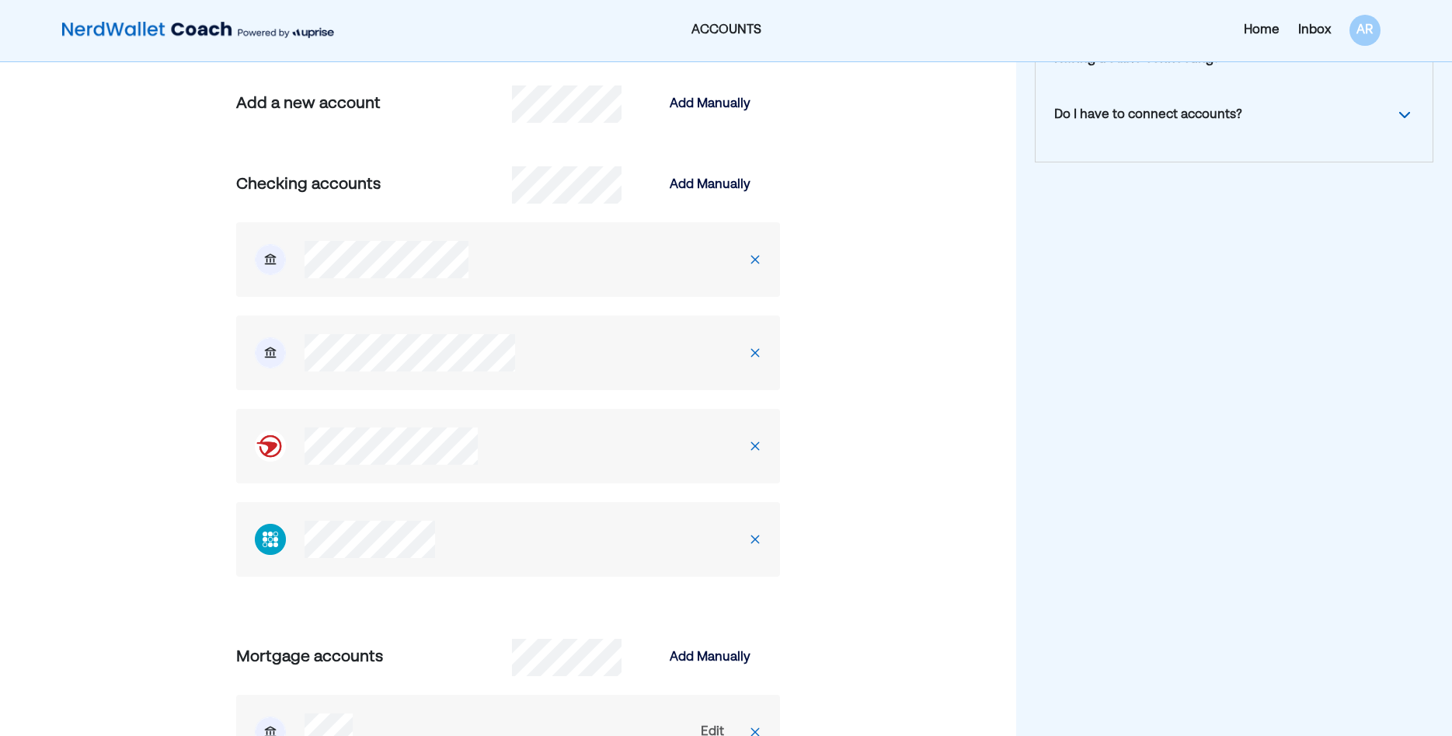
scroll to position [0, 0]
